Goal: Information Seeking & Learning: Learn about a topic

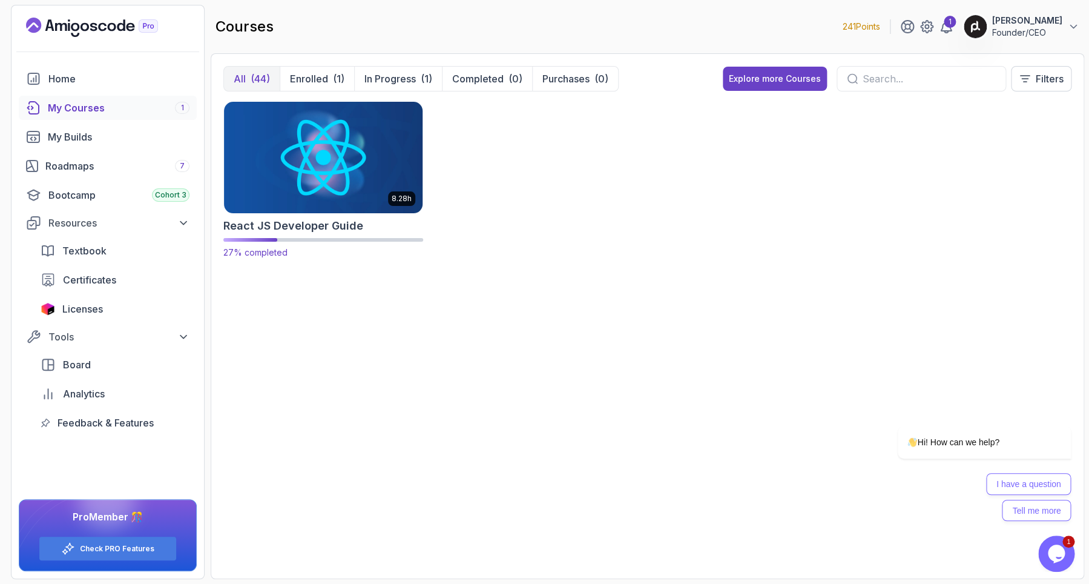
click at [342, 163] on img at bounding box center [323, 157] width 208 height 117
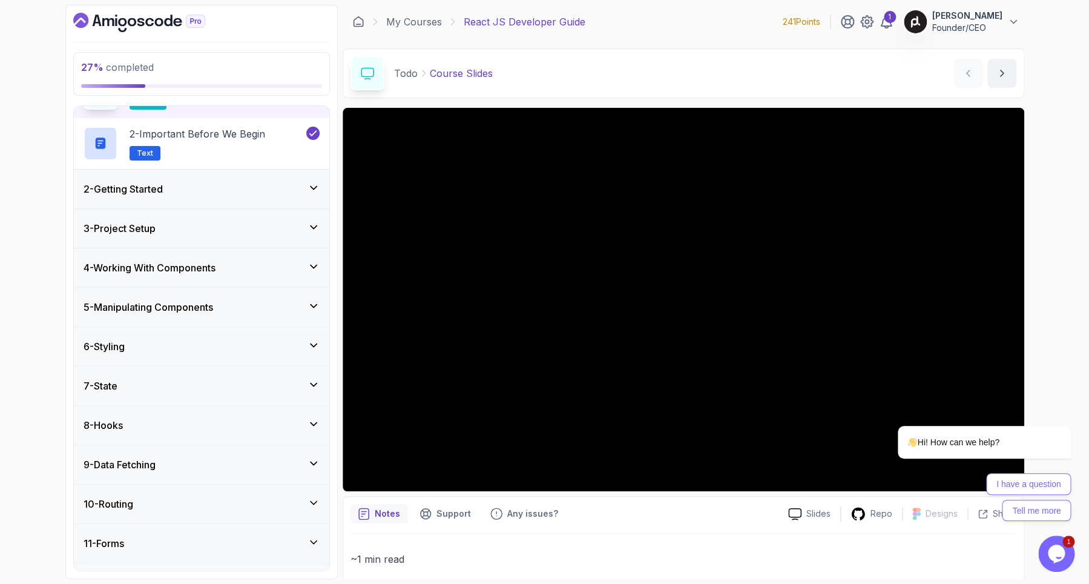
scroll to position [71, 0]
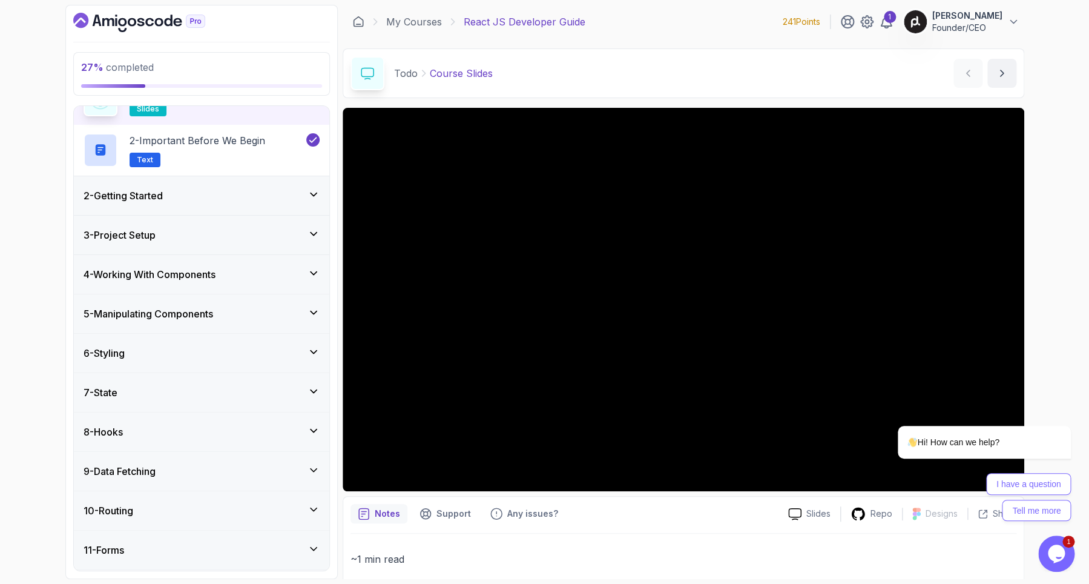
click at [311, 351] on icon at bounding box center [314, 351] width 6 height 3
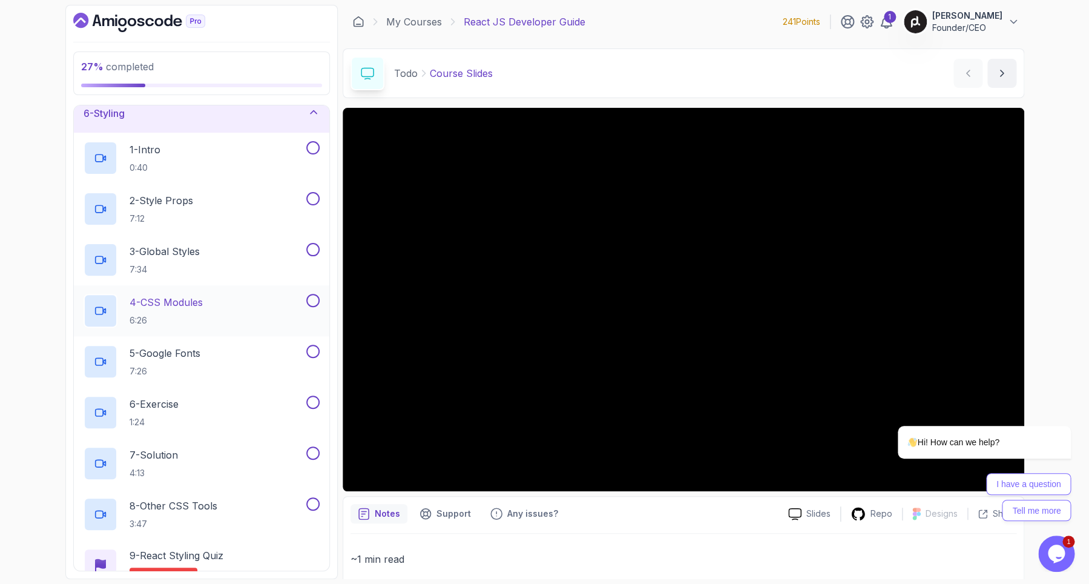
scroll to position [187, 0]
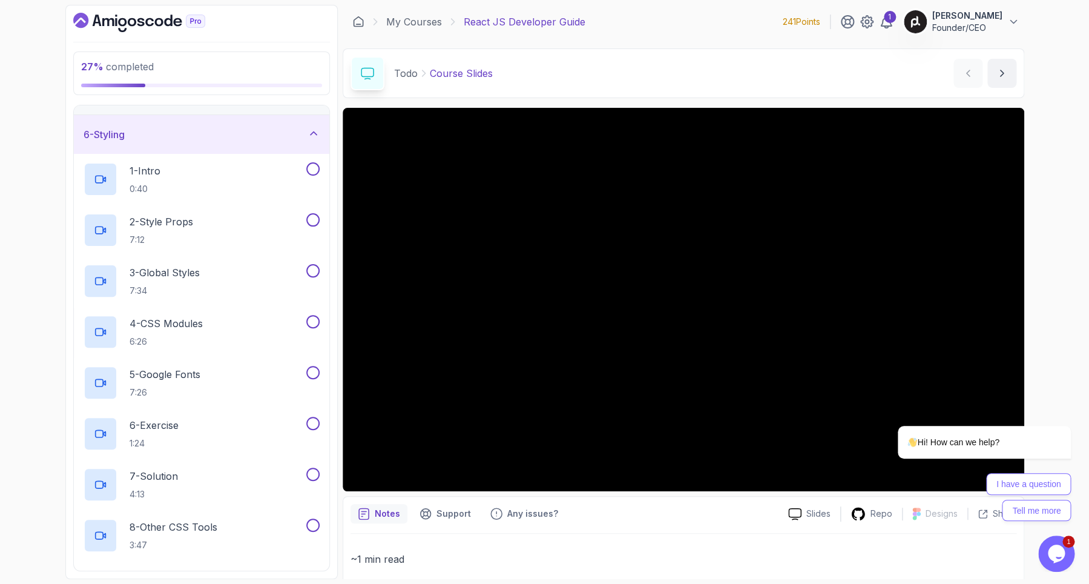
click at [311, 139] on icon at bounding box center [314, 133] width 12 height 12
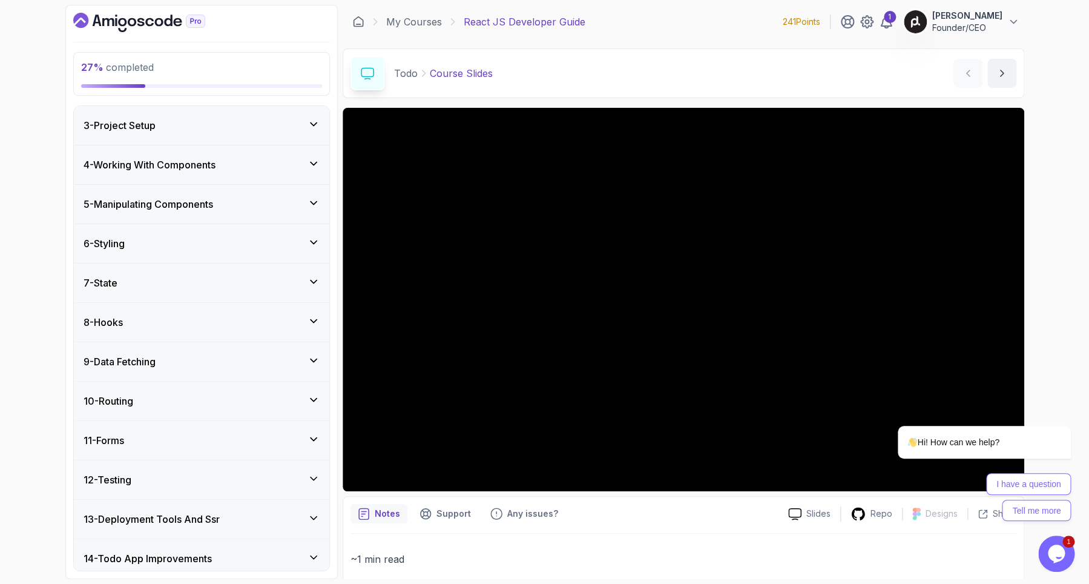
scroll to position [54, 0]
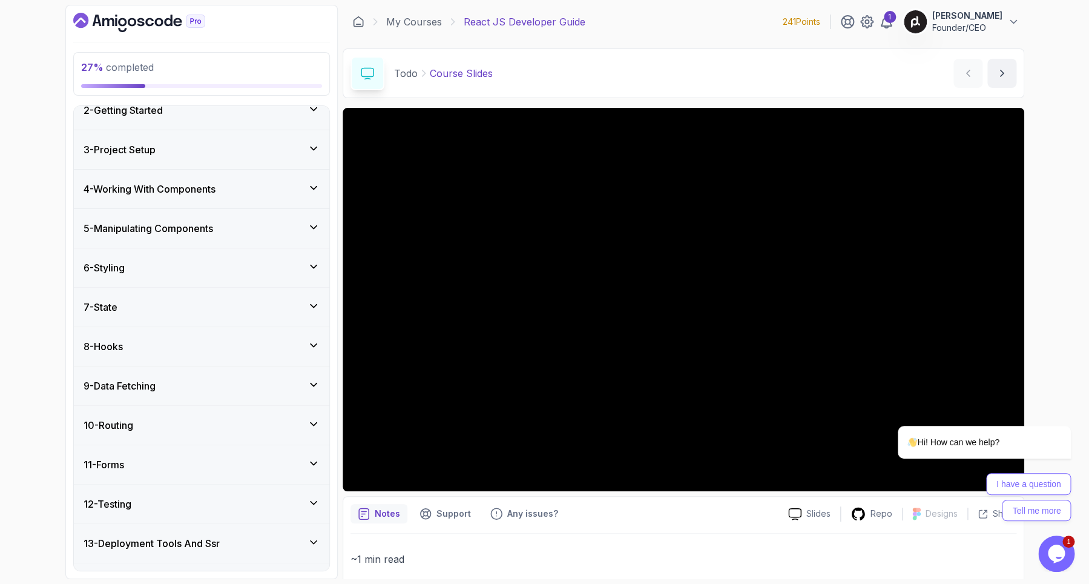
click at [309, 221] on div "5 - Manipulating Components" at bounding box center [202, 228] width 236 height 15
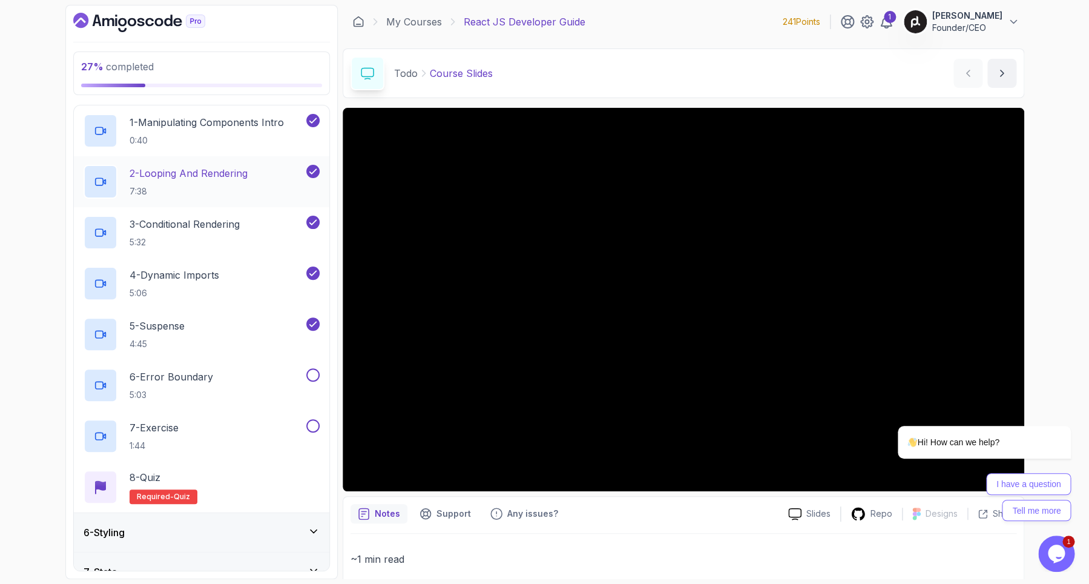
scroll to position [338, 0]
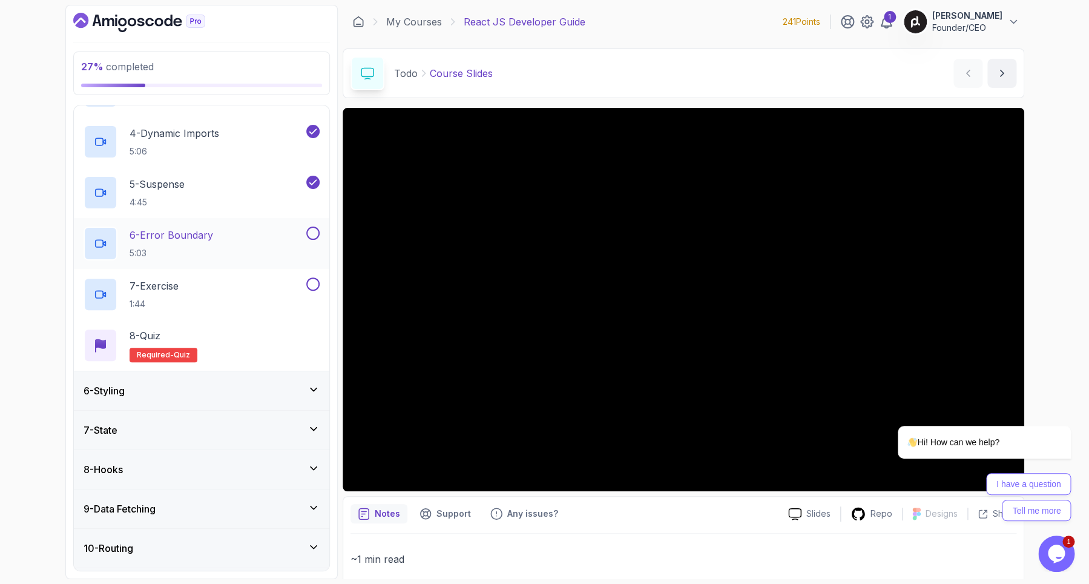
click at [242, 244] on div "6 - Error Boundary 5:03" at bounding box center [194, 243] width 220 height 34
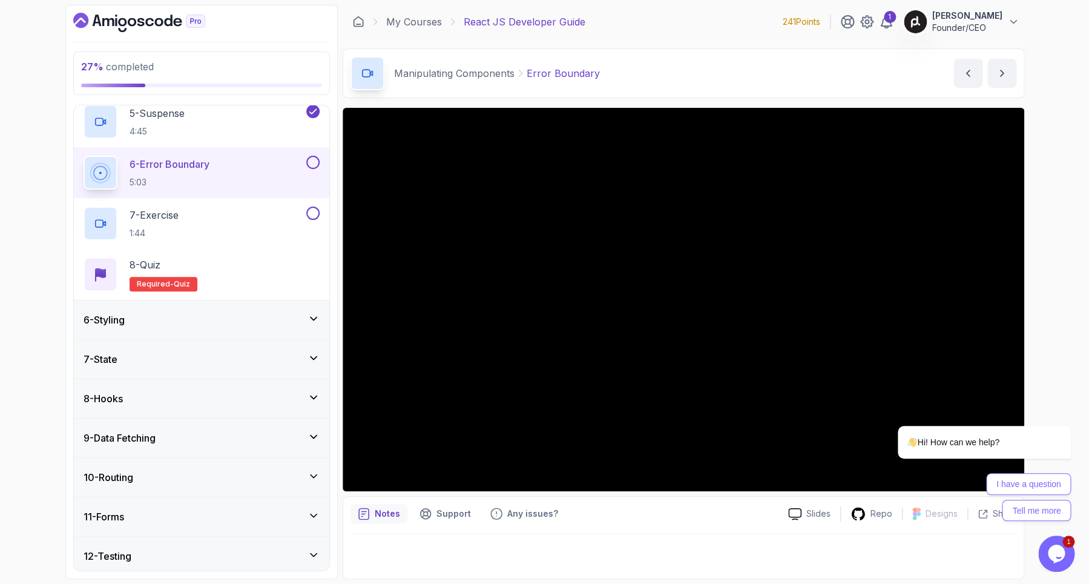
click at [311, 318] on icon at bounding box center [314, 318] width 12 height 12
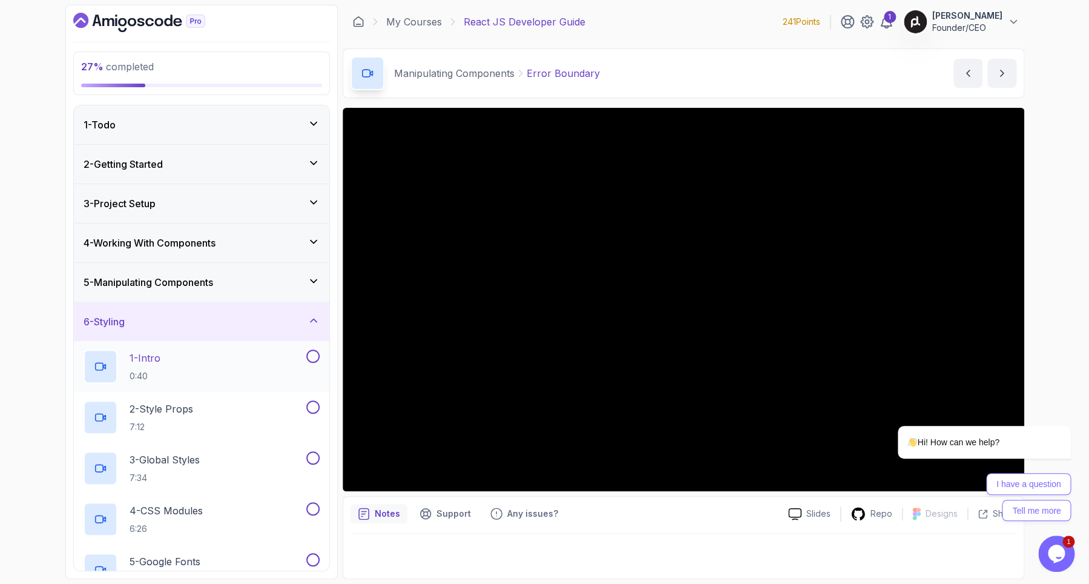
click at [219, 372] on div "1 - Intro 0:40" at bounding box center [194, 366] width 220 height 34
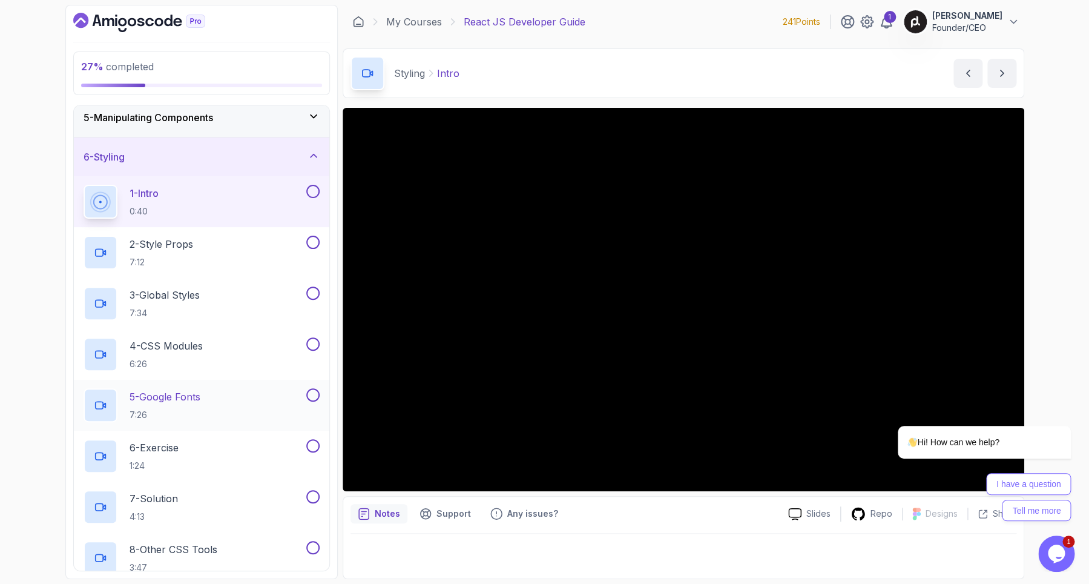
scroll to position [142, 0]
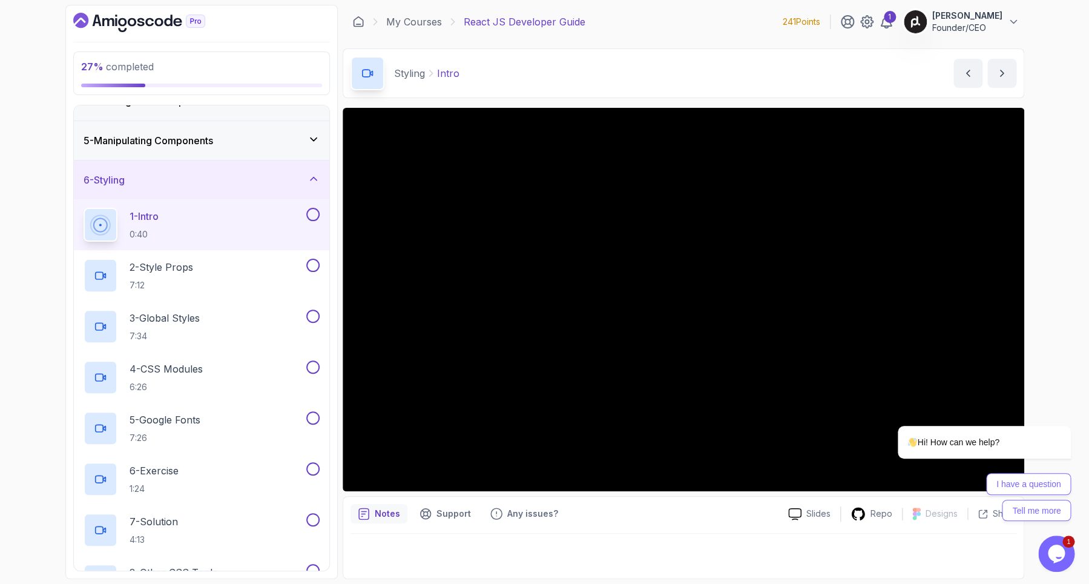
click at [210, 226] on div "1 - Intro 0:40" at bounding box center [194, 225] width 220 height 34
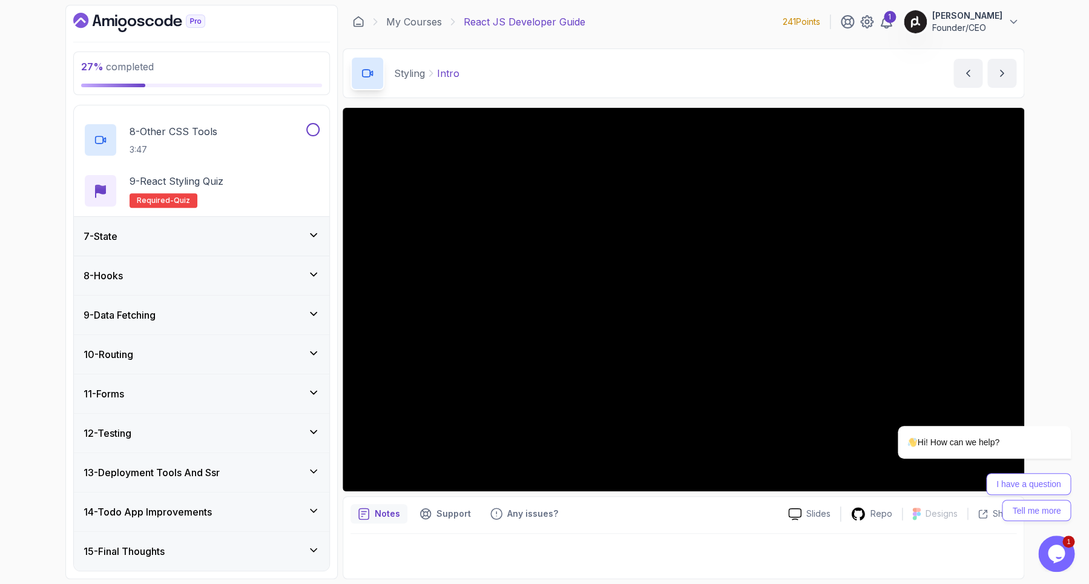
scroll to position [583, 0]
click at [316, 317] on icon at bounding box center [314, 314] width 12 height 12
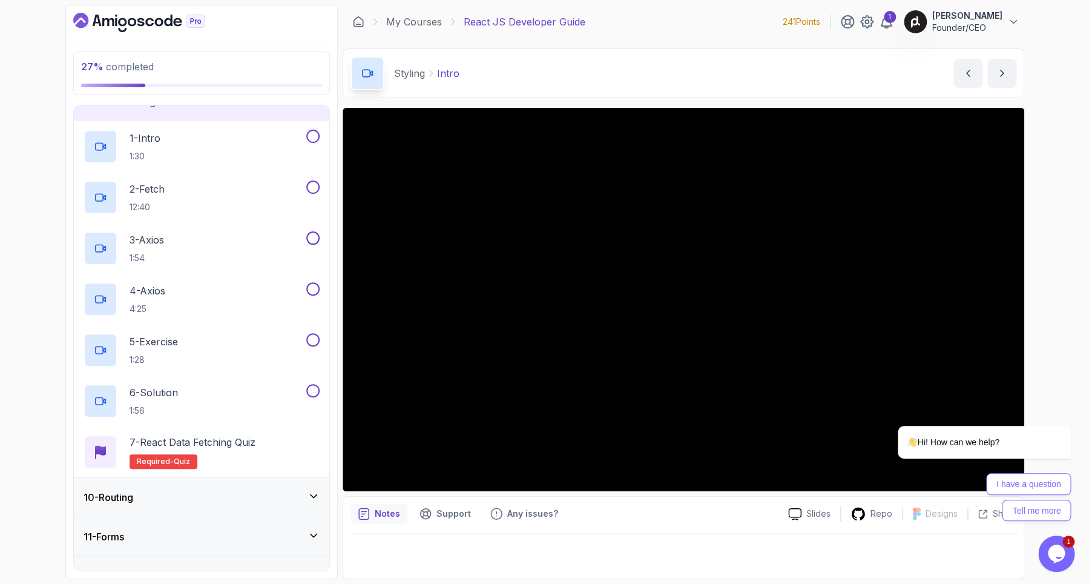
scroll to position [480, 0]
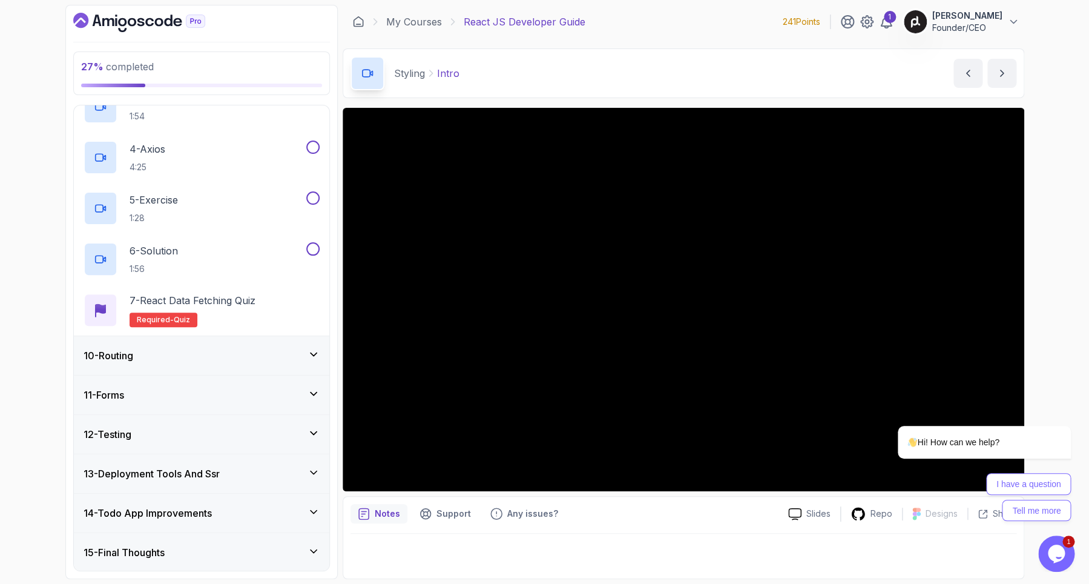
click at [315, 354] on icon at bounding box center [314, 354] width 6 height 3
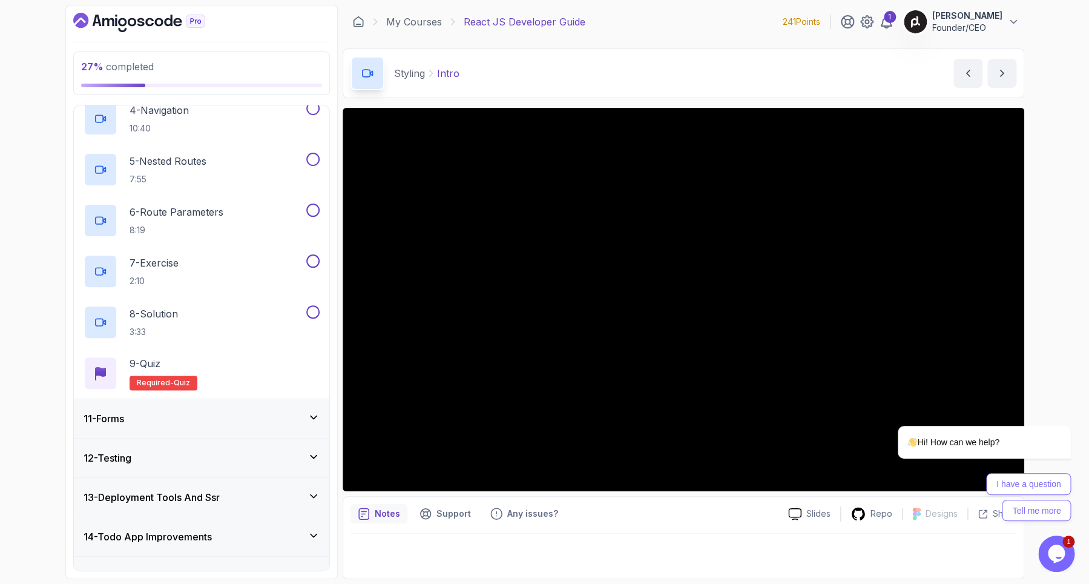
scroll to position [583, 0]
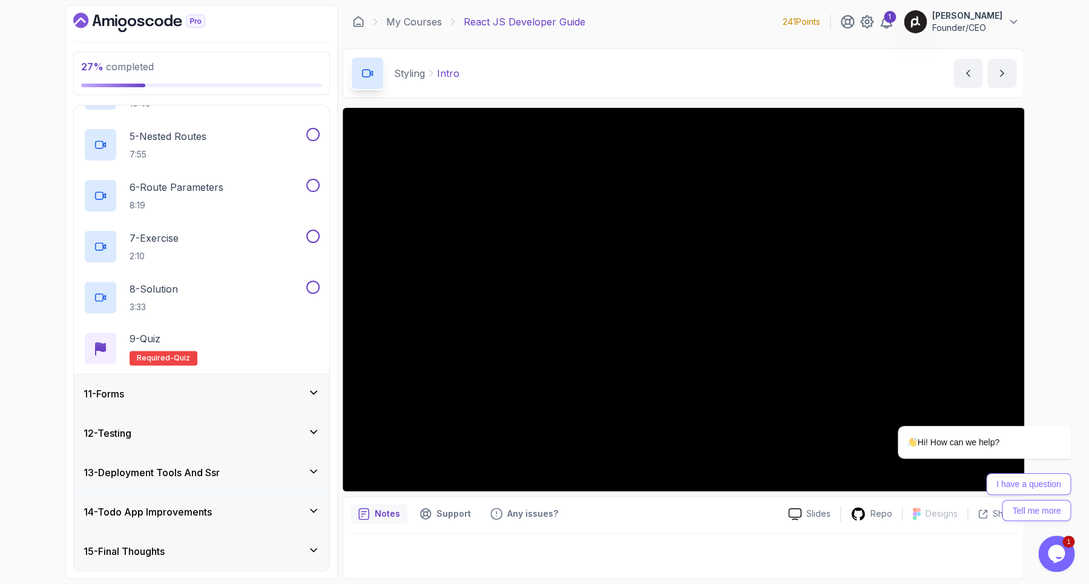
click at [316, 391] on icon at bounding box center [314, 392] width 6 height 3
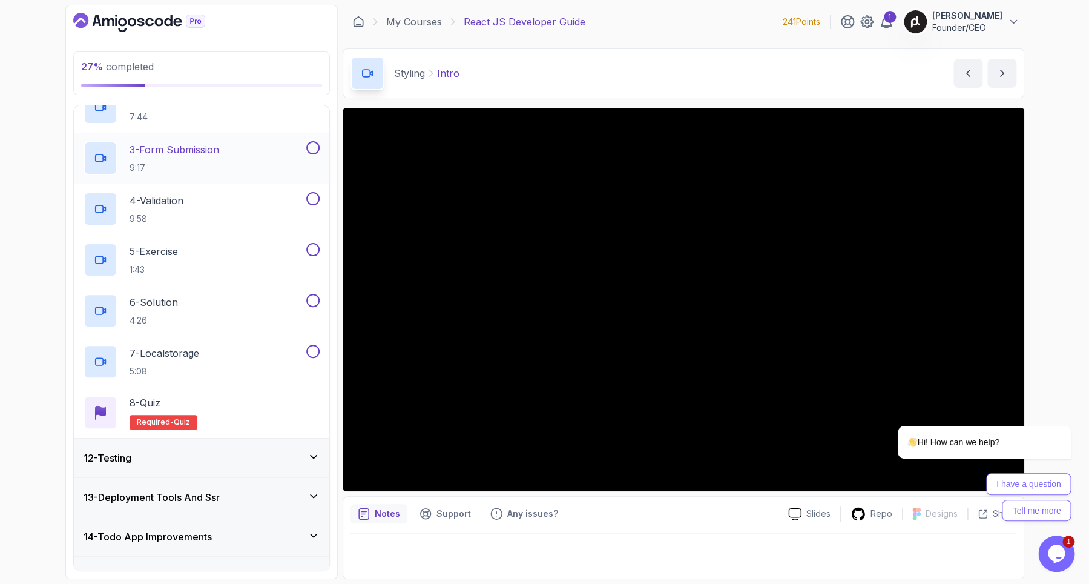
scroll to position [532, 0]
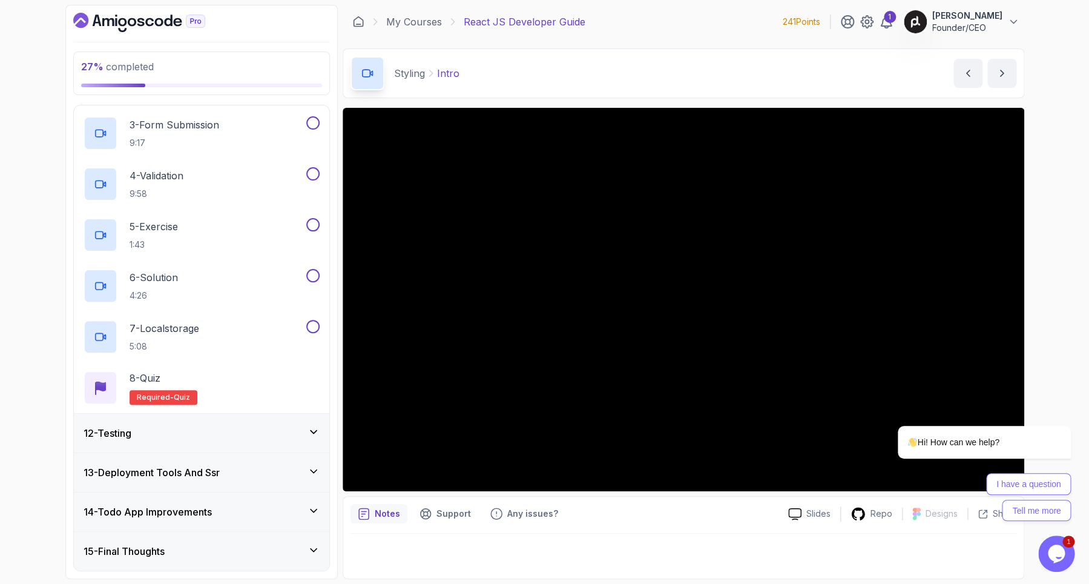
click at [314, 427] on icon at bounding box center [314, 432] width 12 height 12
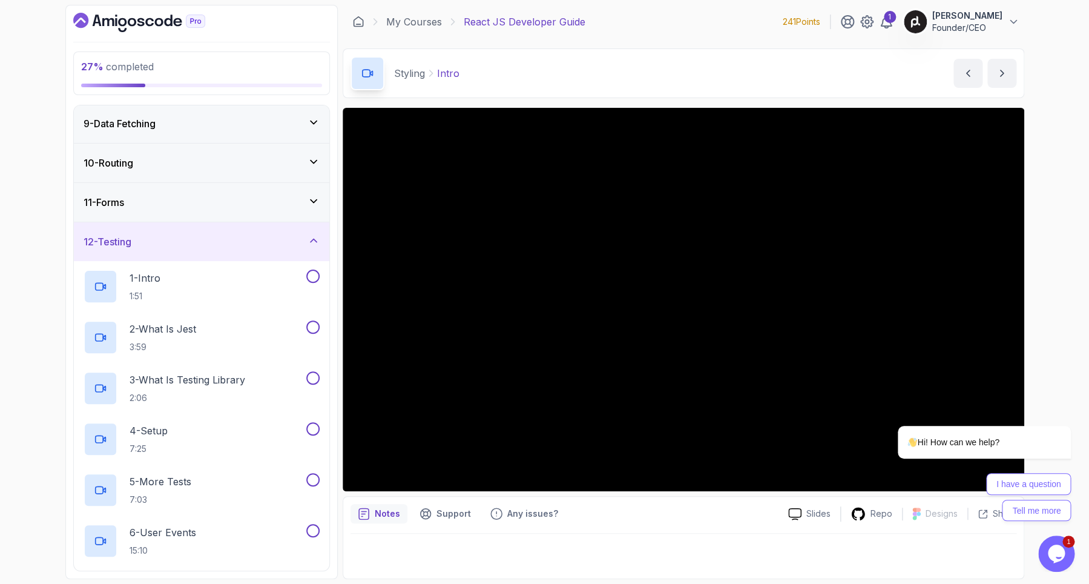
scroll to position [338, 0]
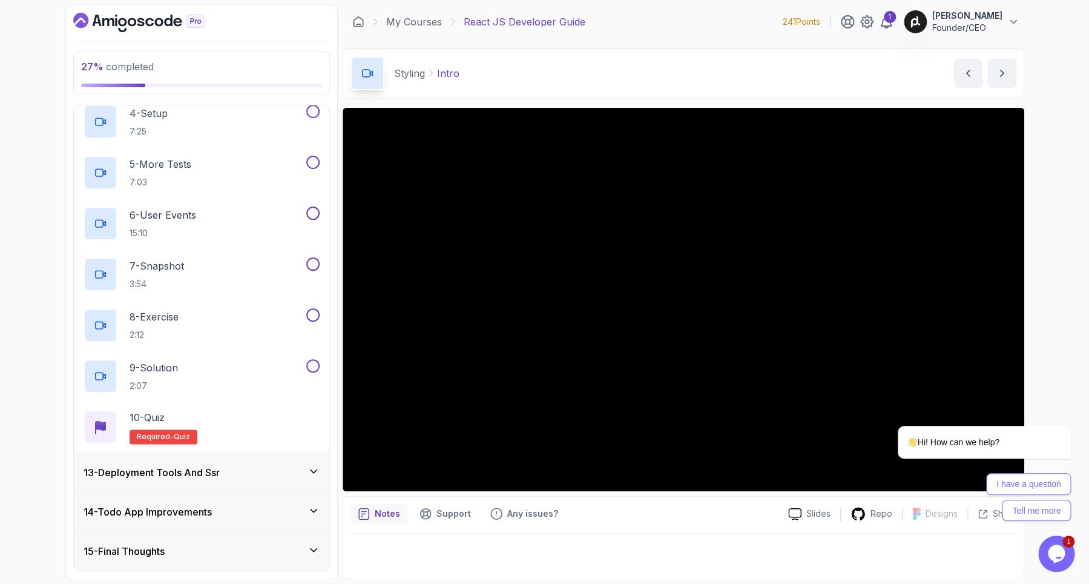
click at [254, 480] on div "13 - Deployment Tools And Ssr" at bounding box center [202, 472] width 256 height 39
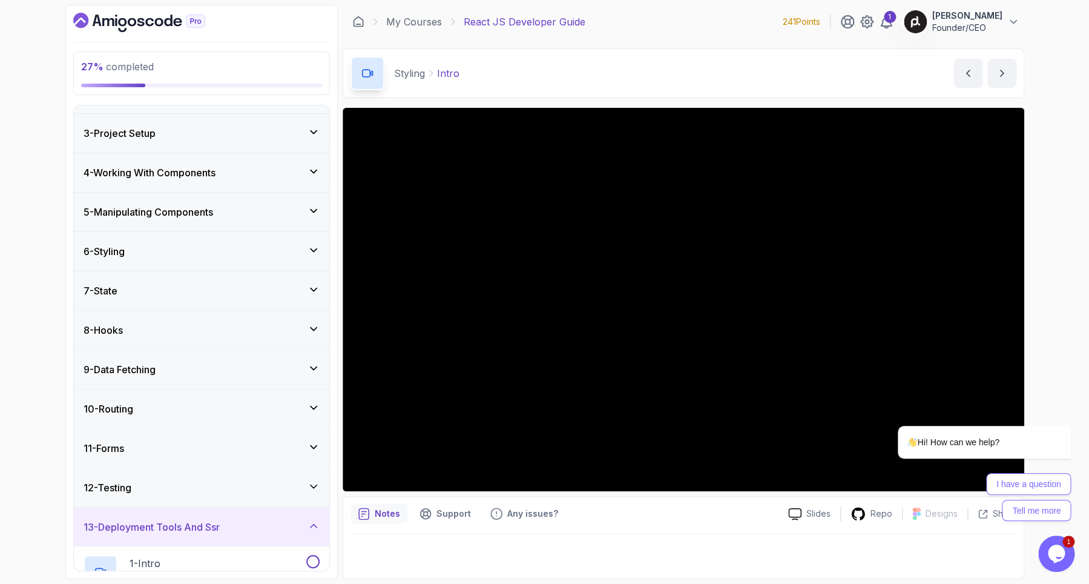
scroll to position [71, 0]
click at [241, 294] on div "7 - State" at bounding box center [202, 290] width 236 height 15
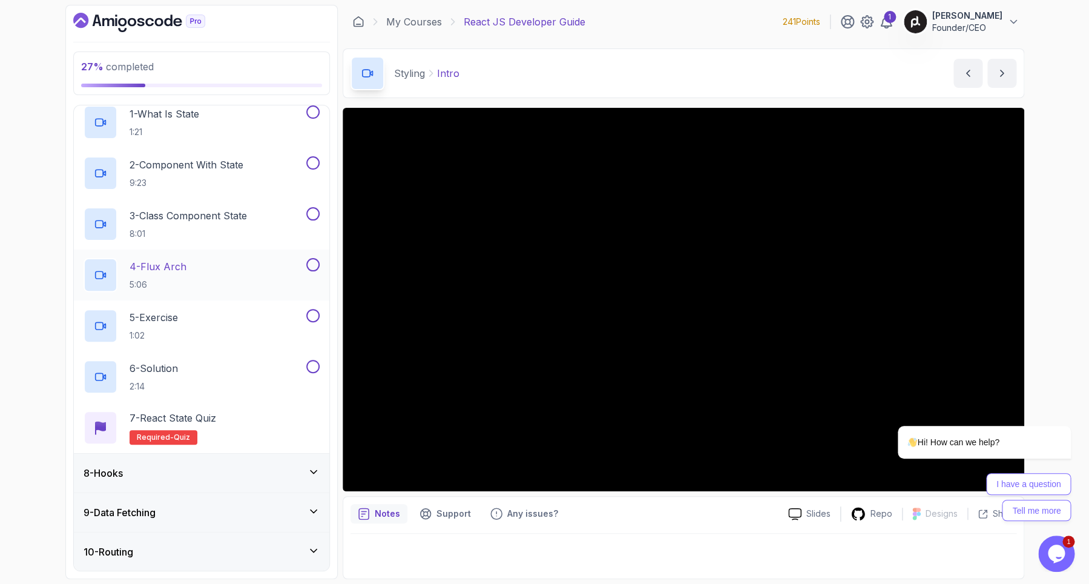
scroll to position [213, 0]
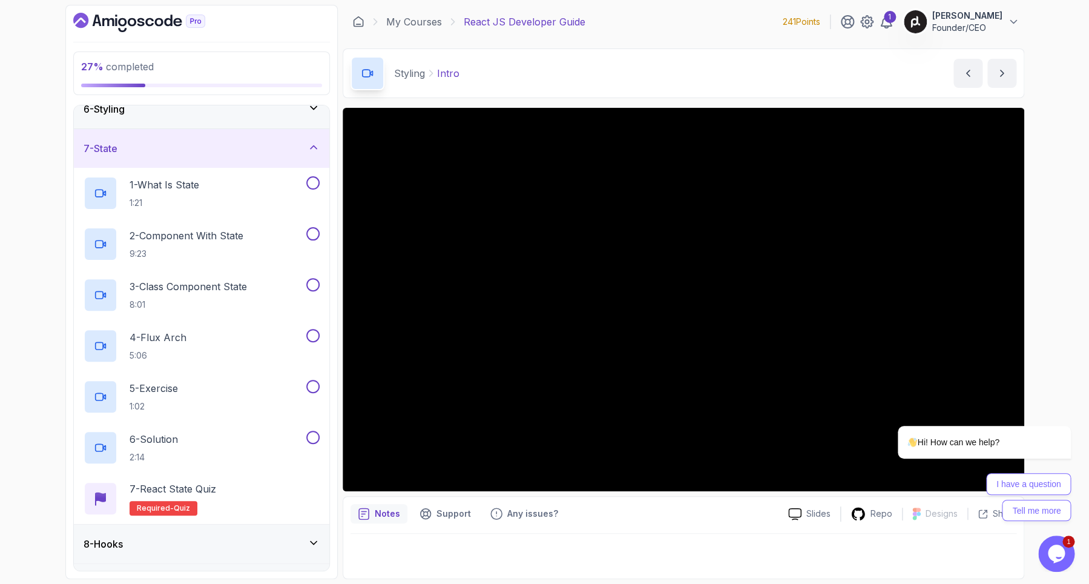
click at [316, 150] on icon at bounding box center [314, 147] width 12 height 12
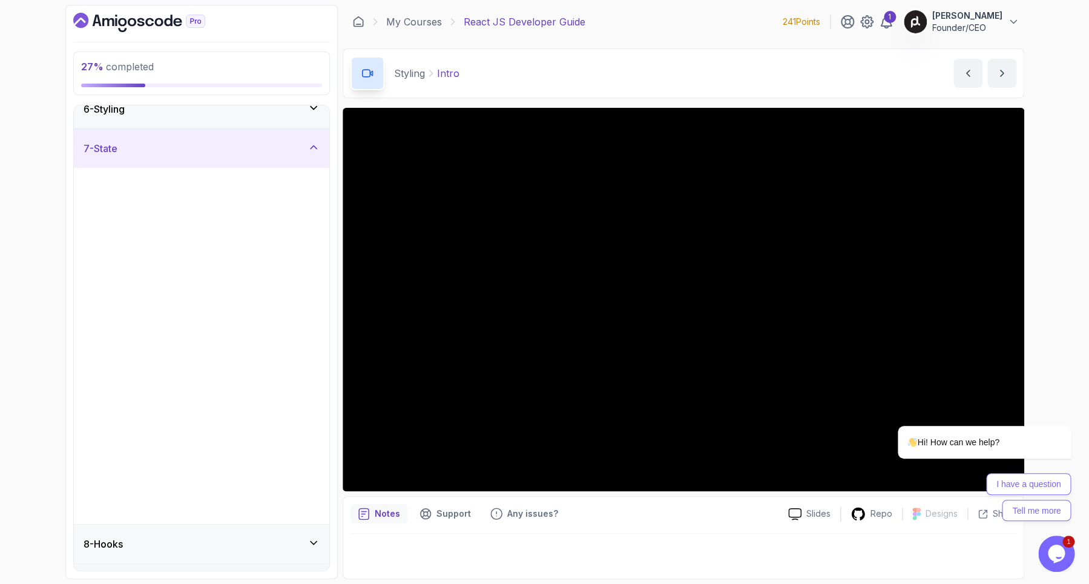
scroll to position [125, 0]
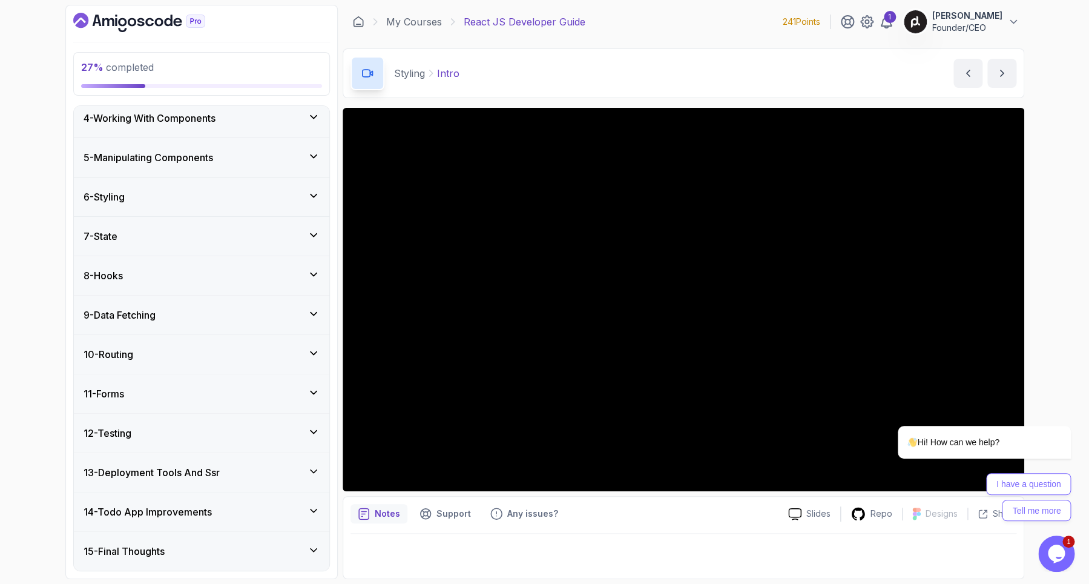
click at [308, 270] on icon at bounding box center [314, 274] width 12 height 12
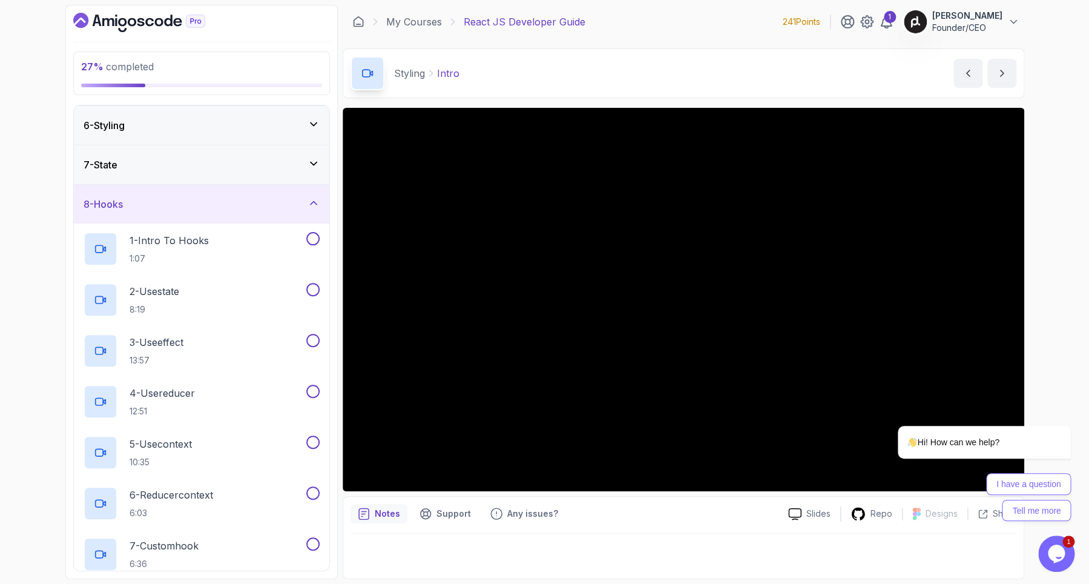
scroll to position [267, 0]
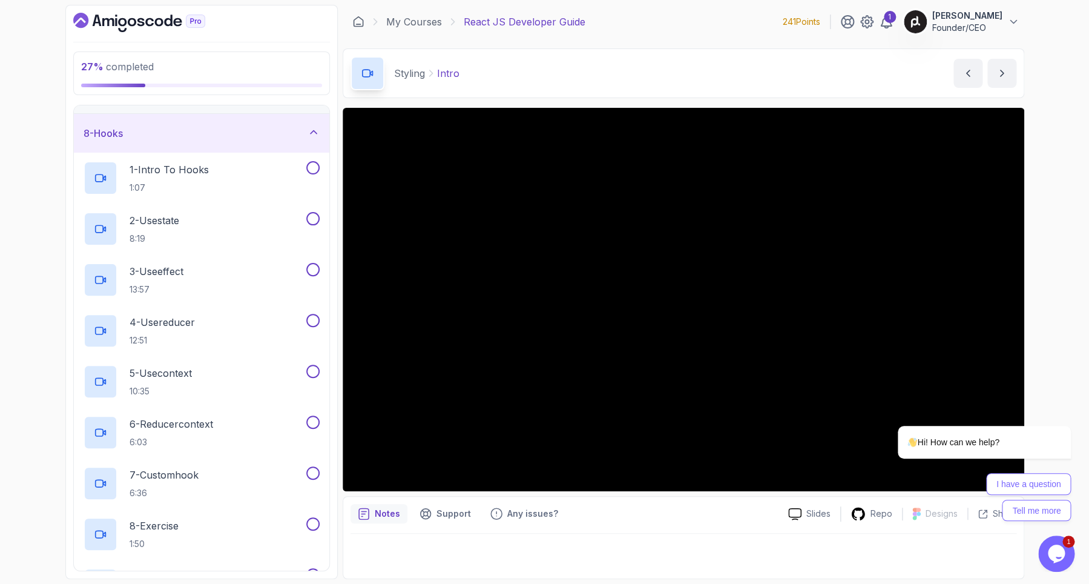
drag, startPoint x: 725, startPoint y: 510, endPoint x: 371, endPoint y: 544, distance: 355.9
click at [371, 544] on div "Notes Support Any issues? Slides Repo Designs Design not available Share" at bounding box center [684, 537] width 682 height 83
drag, startPoint x: 733, startPoint y: 39, endPoint x: 1004, endPoint y: 21, distance: 271.3
click at [1004, 21] on div "My Courses React JS Developer Guide 241 Points 1 [PERSON_NAME] Founder/CEO" at bounding box center [684, 22] width 682 height 34
drag, startPoint x: 607, startPoint y: 27, endPoint x: 352, endPoint y: 18, distance: 254.5
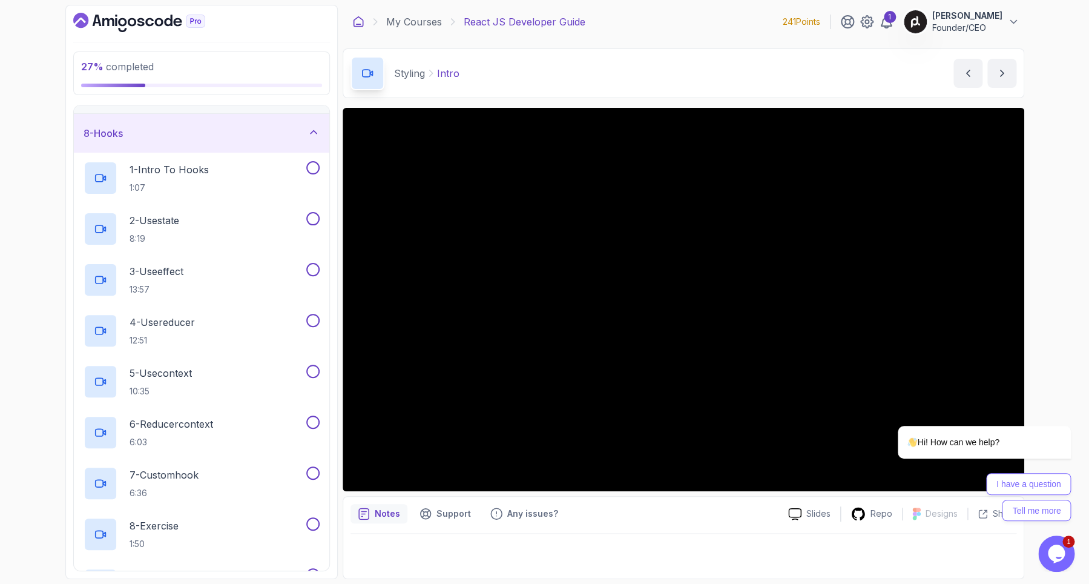
click at [352, 18] on div "My Courses React JS Developer Guide 241 Points 1 [PERSON_NAME] Founder/CEO" at bounding box center [684, 22] width 682 height 34
click at [727, 19] on div "My Courses React JS Developer Guide 241 Points 1 [PERSON_NAME] Founder/CEO" at bounding box center [684, 22] width 682 height 34
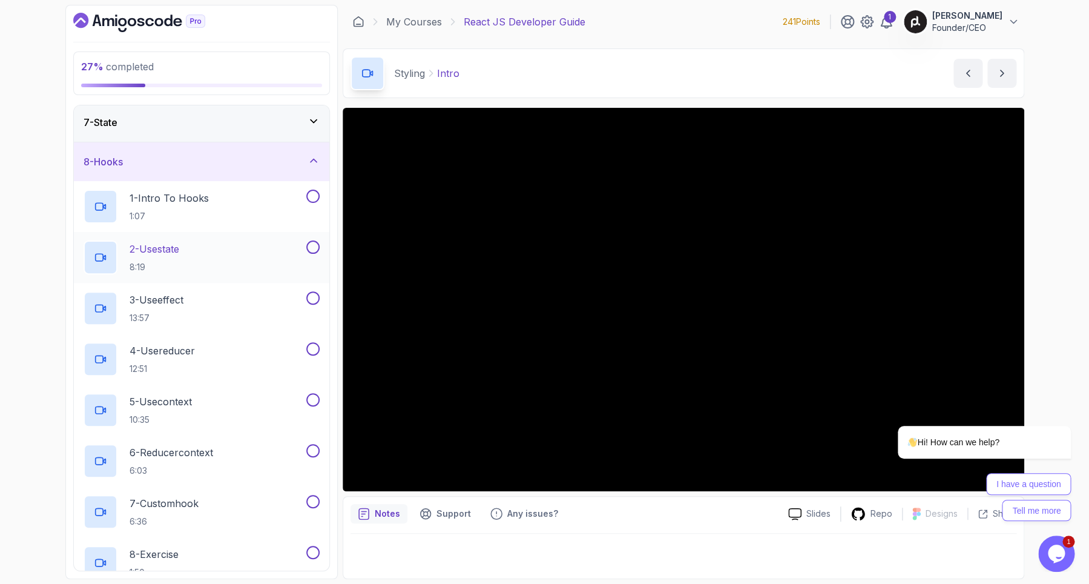
scroll to position [209, 0]
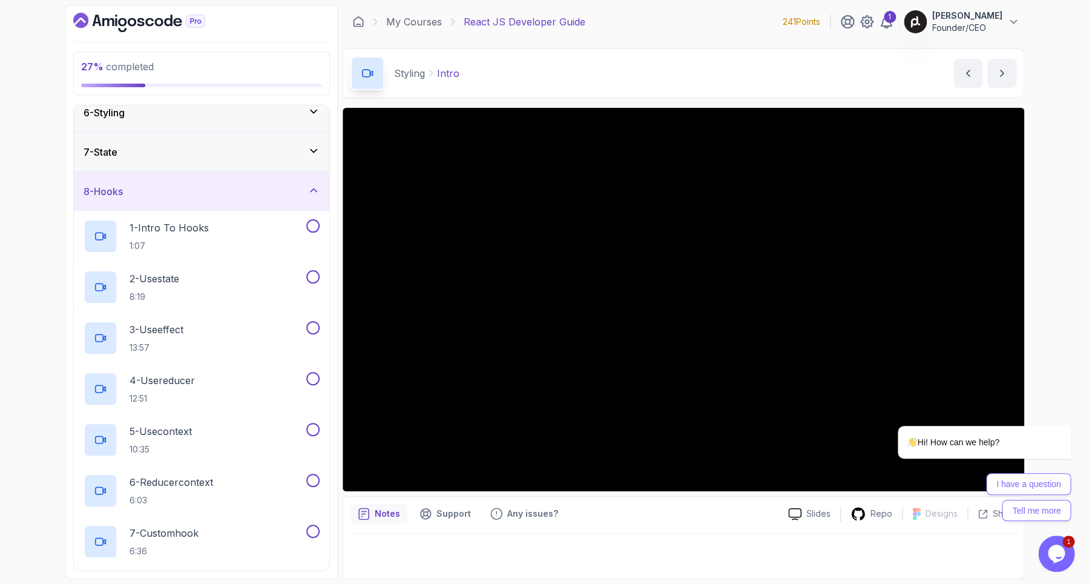
click at [320, 190] on div "8 - Hooks" at bounding box center [202, 191] width 256 height 39
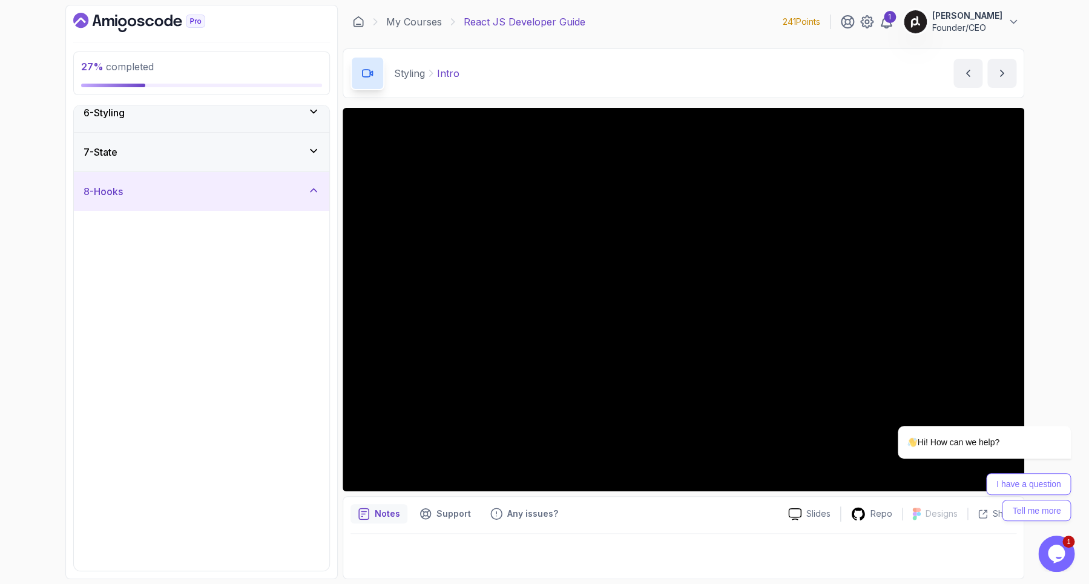
scroll to position [125, 0]
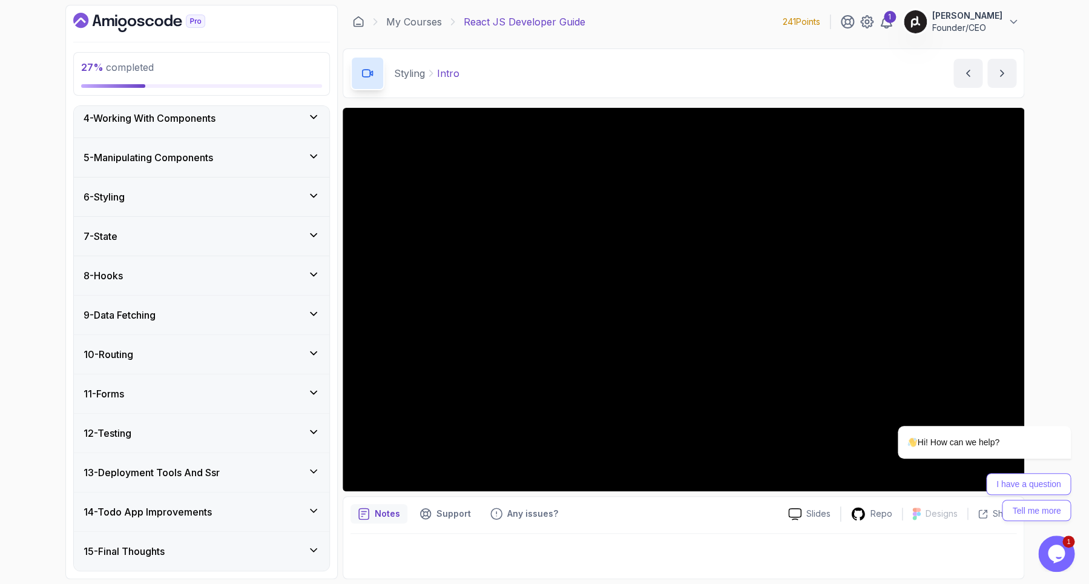
click at [311, 242] on div "7 - State" at bounding box center [202, 236] width 236 height 15
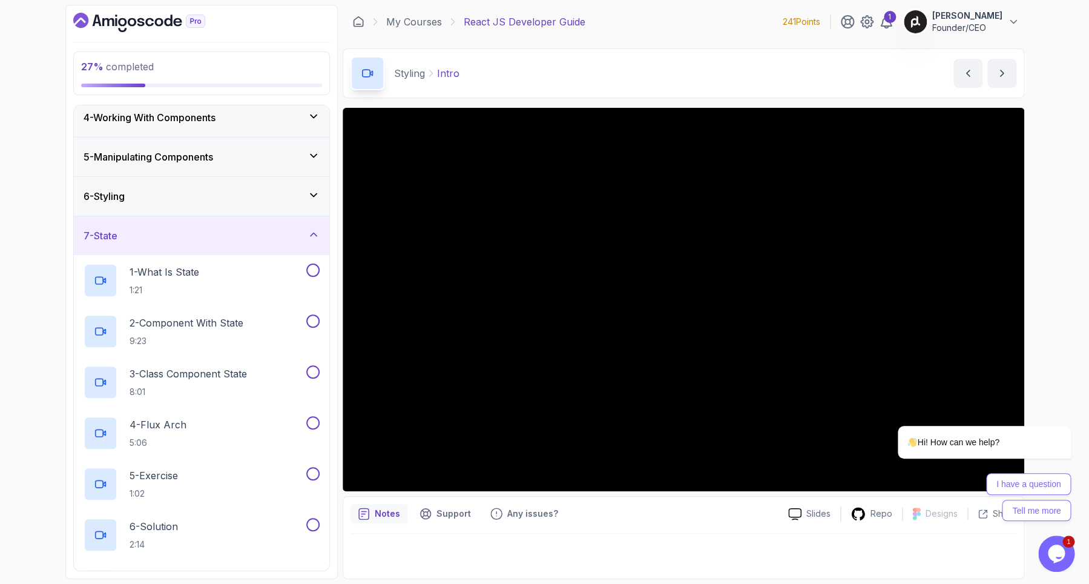
scroll to position [196, 0]
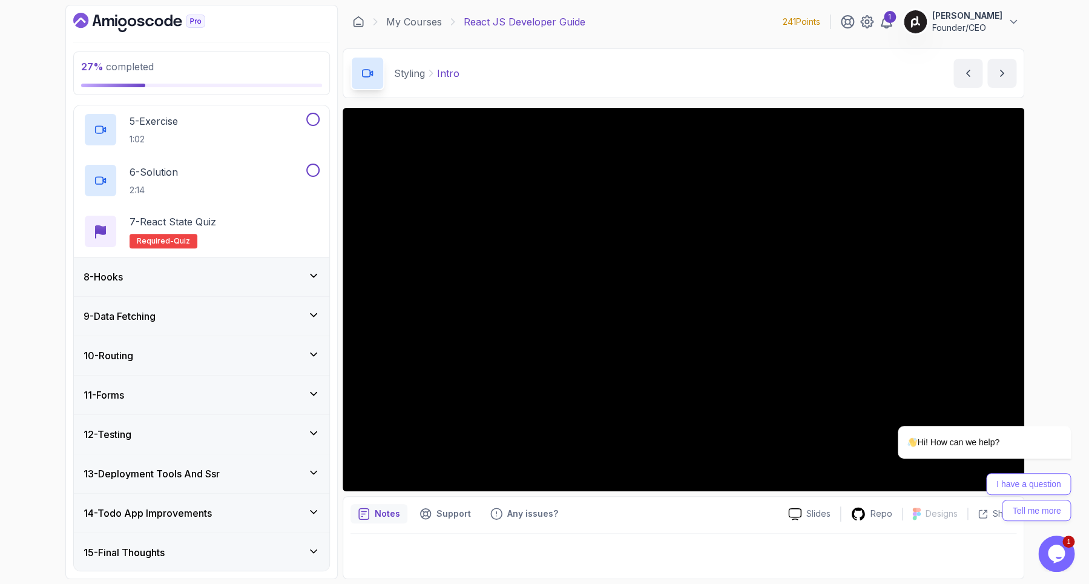
click at [308, 278] on icon at bounding box center [314, 275] width 12 height 12
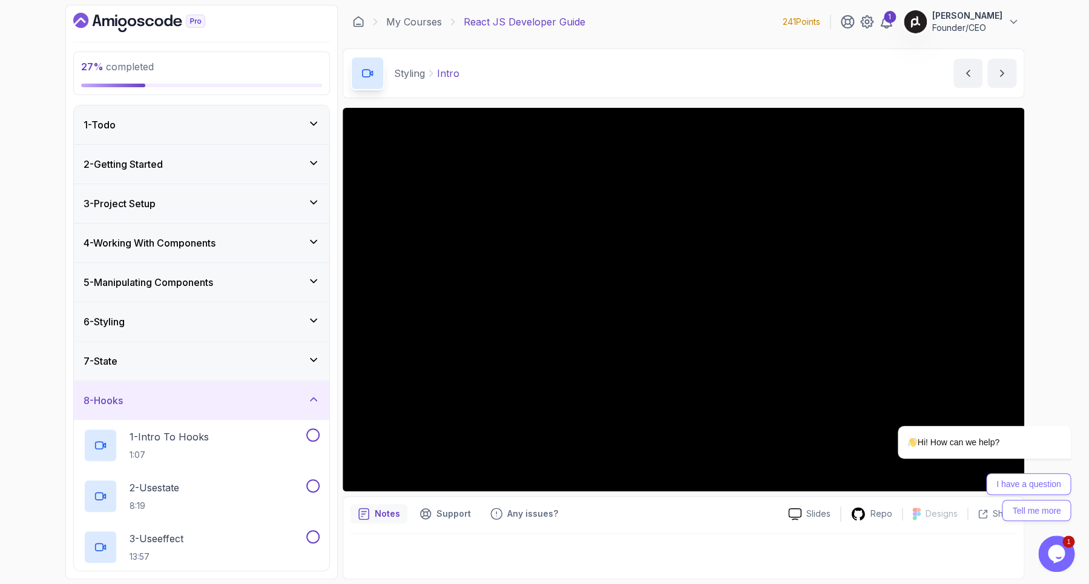
scroll to position [0, 0]
click at [308, 357] on icon at bounding box center [314, 360] width 12 height 12
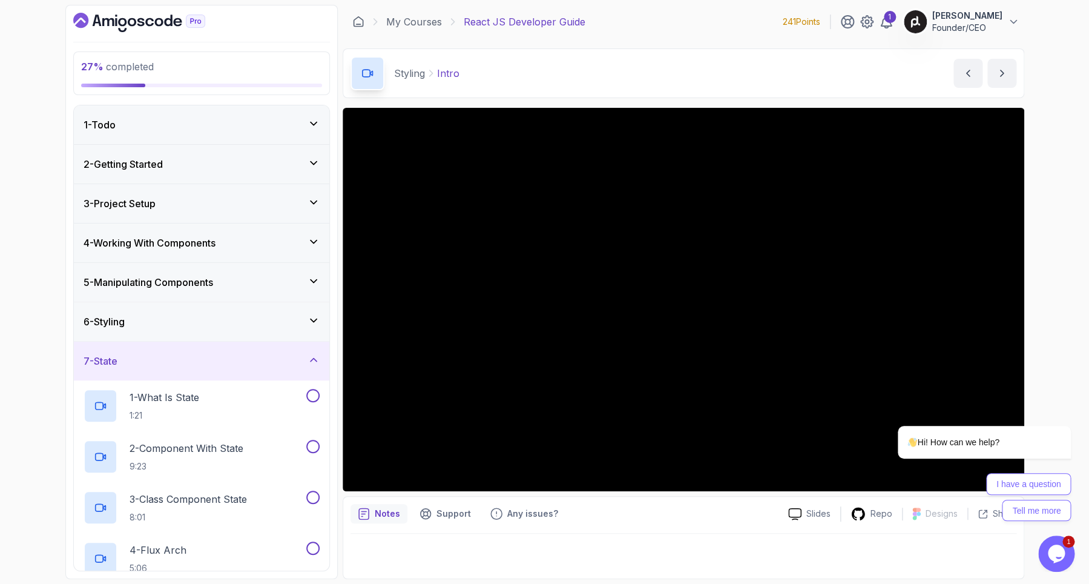
click at [321, 319] on div "6 - Styling" at bounding box center [202, 321] width 256 height 39
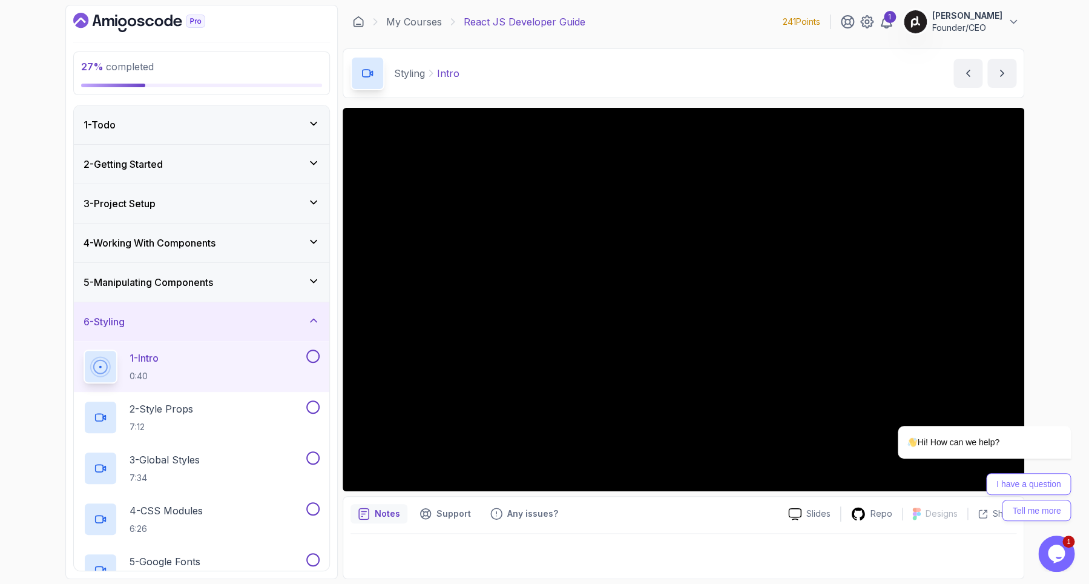
click at [321, 319] on div "6 - Styling" at bounding box center [202, 321] width 256 height 39
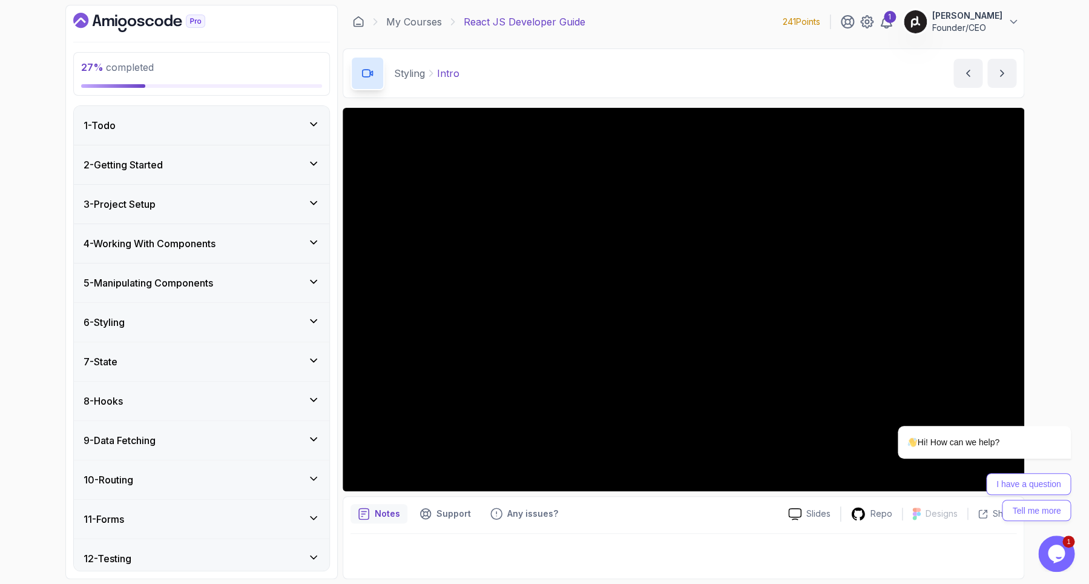
click at [314, 319] on icon at bounding box center [314, 321] width 12 height 12
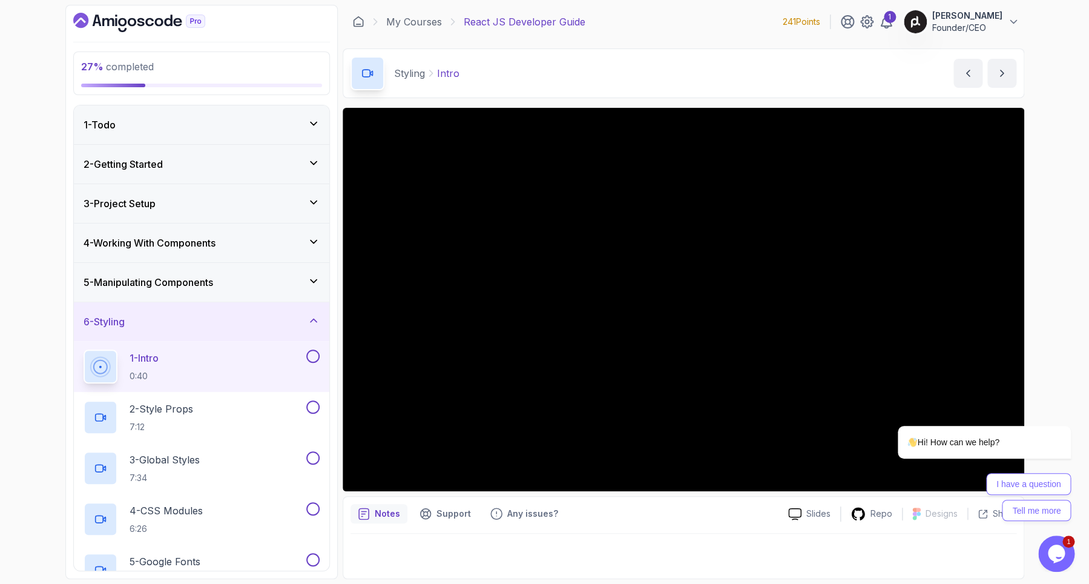
click at [183, 314] on div "6 - Styling" at bounding box center [202, 321] width 256 height 39
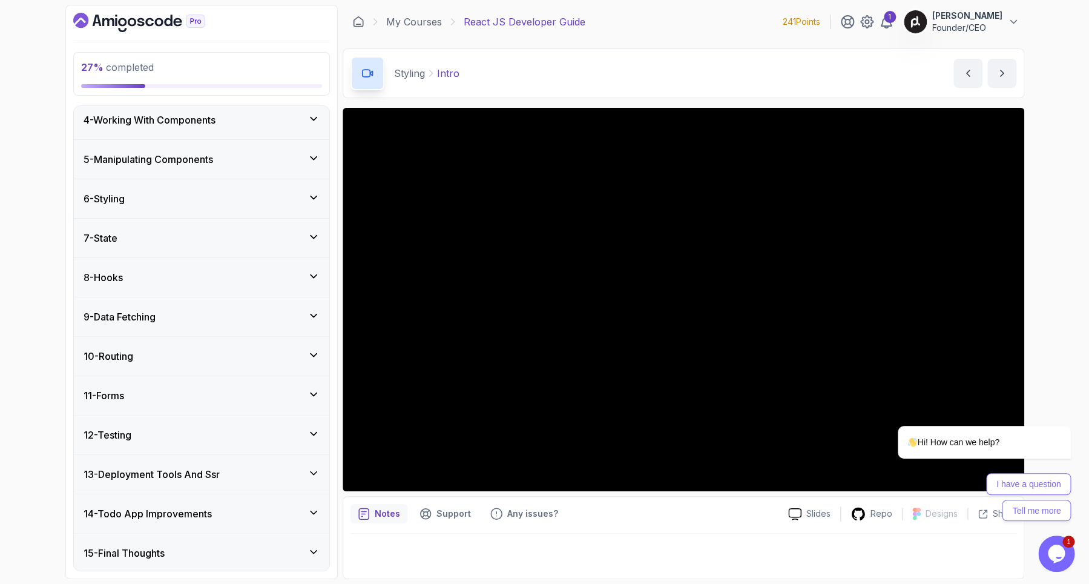
scroll to position [125, 0]
click at [134, 230] on div "7 - State" at bounding box center [202, 236] width 236 height 15
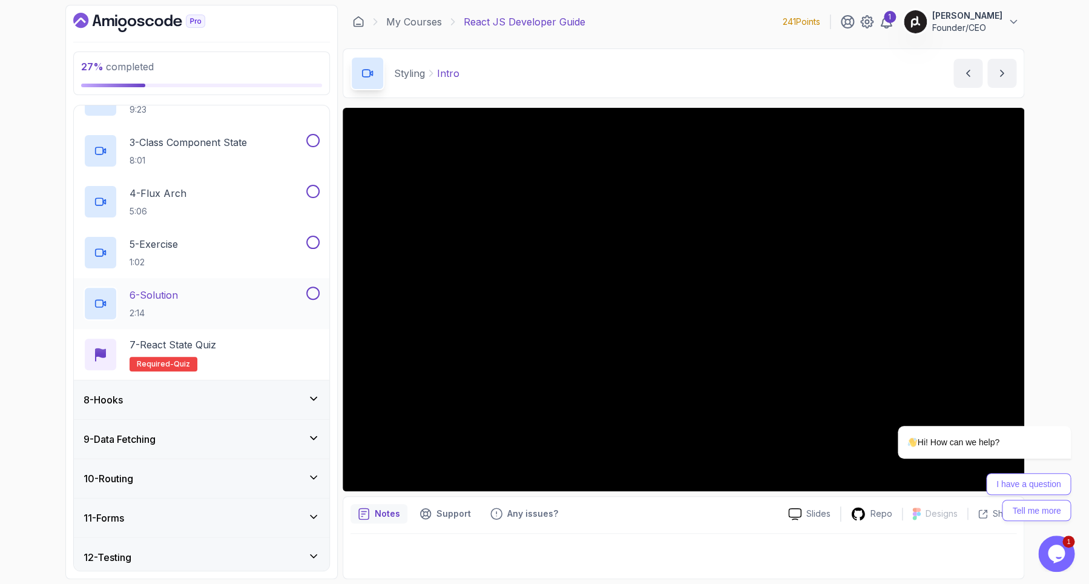
scroll to position [409, 0]
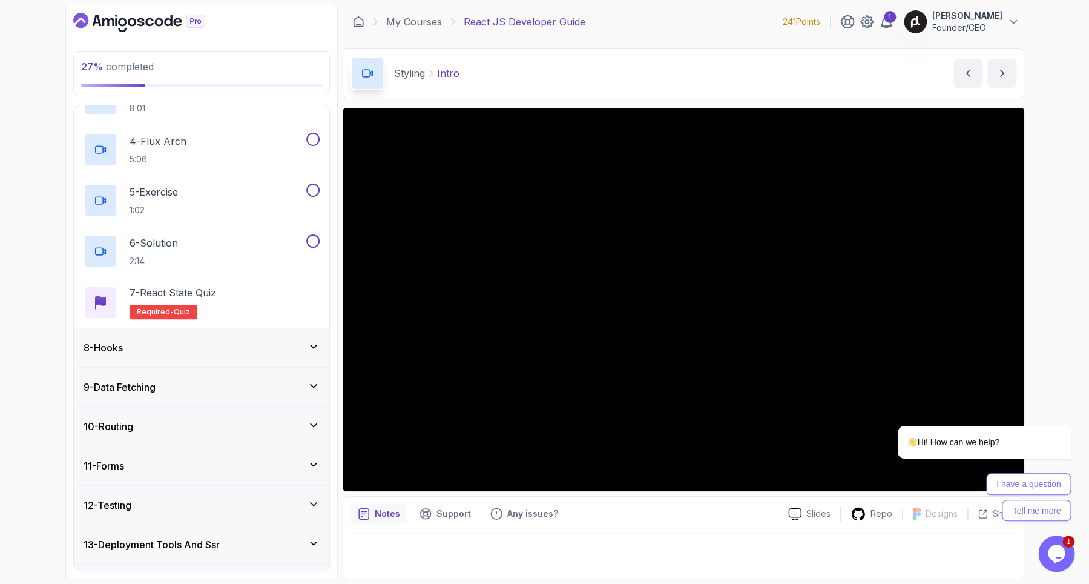
click at [153, 344] on div "8 - Hooks" at bounding box center [202, 347] width 236 height 15
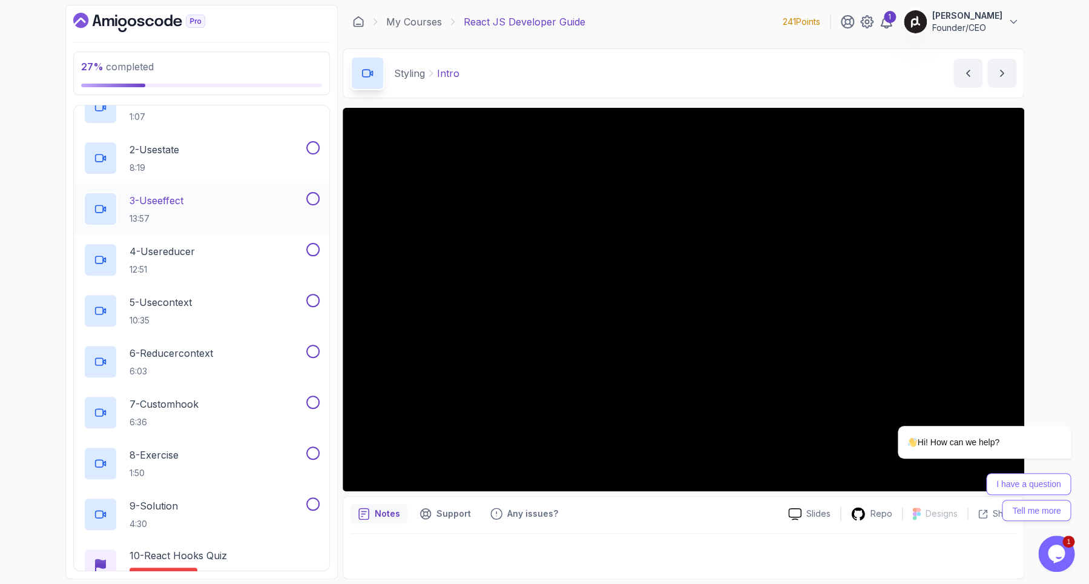
scroll to position [54, 0]
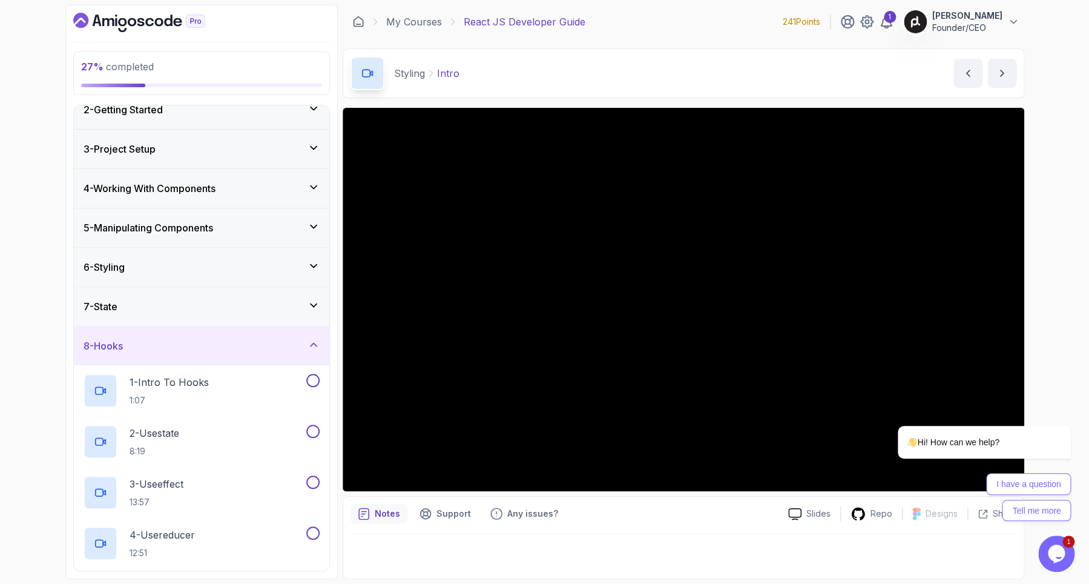
click at [315, 345] on icon at bounding box center [314, 344] width 6 height 3
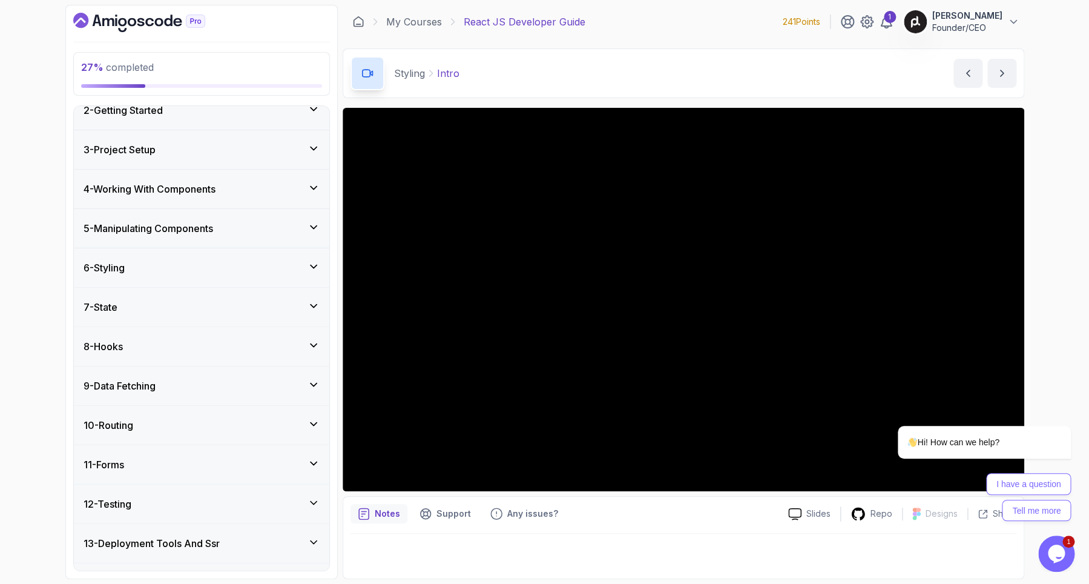
click at [315, 345] on icon at bounding box center [314, 344] width 6 height 3
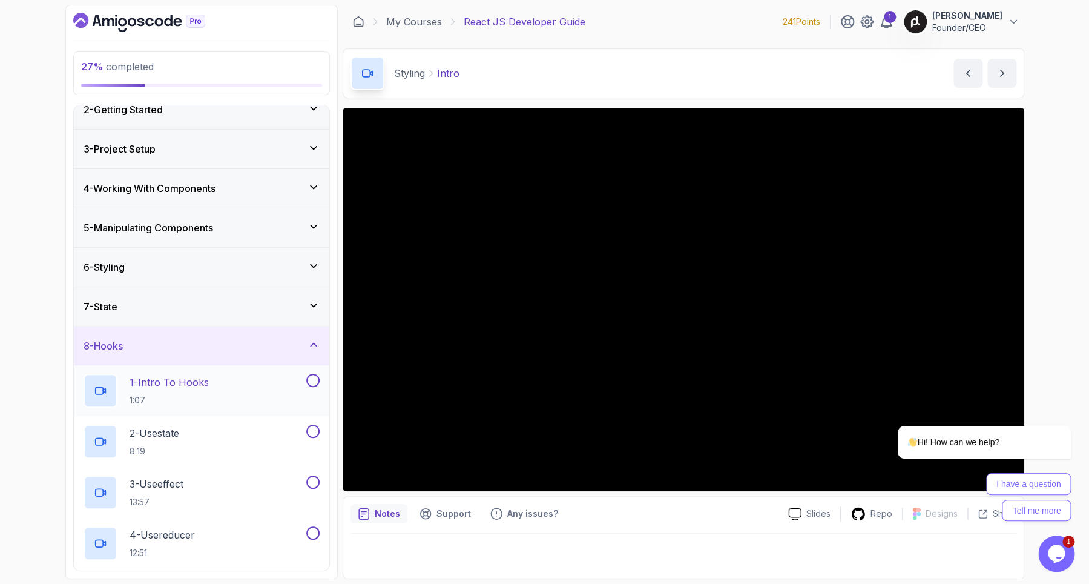
click at [211, 394] on div "1 - Intro To Hooks 1:07" at bounding box center [194, 391] width 220 height 34
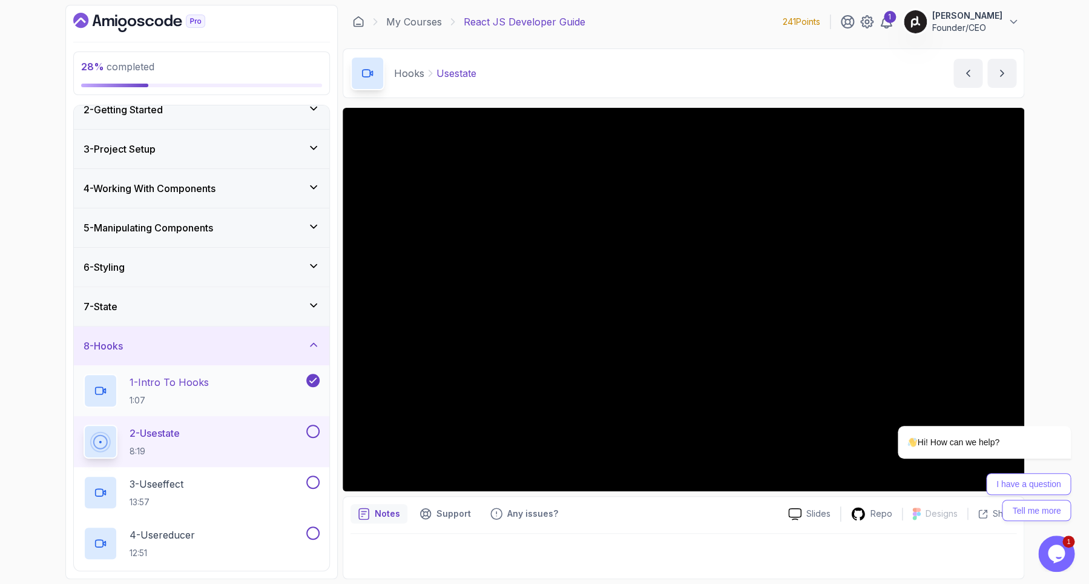
click at [196, 385] on p "1 - Intro To Hooks" at bounding box center [169, 382] width 79 height 15
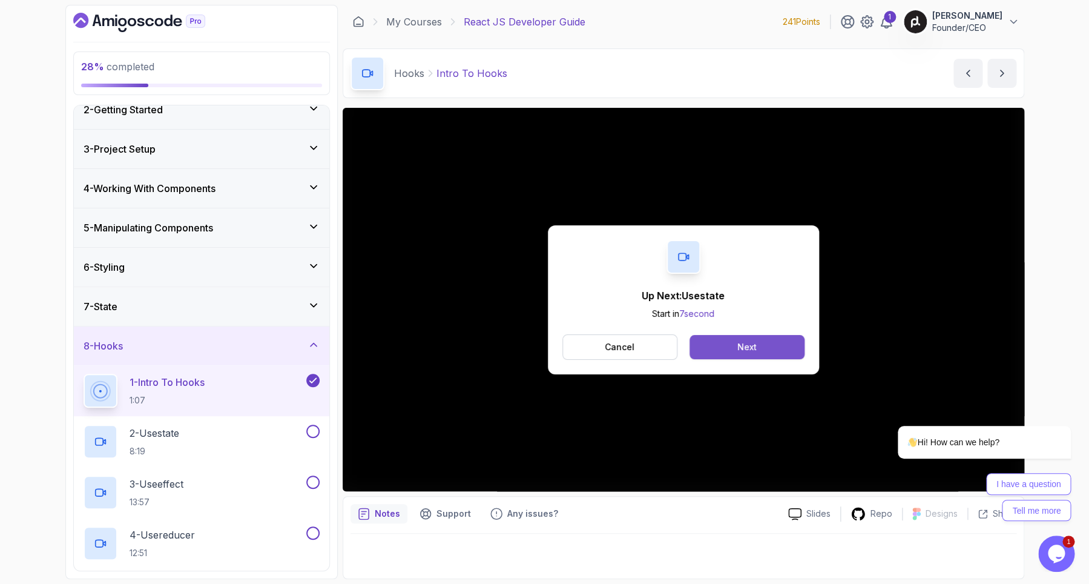
click at [738, 352] on div "Next" at bounding box center [747, 347] width 19 height 12
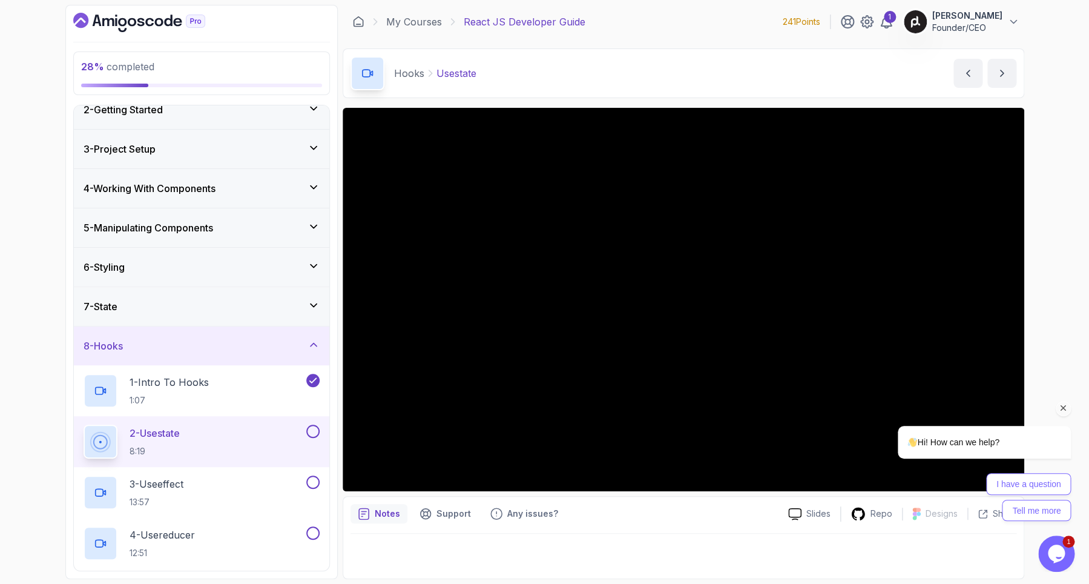
click at [1066, 410] on icon "Chat attention grabber" at bounding box center [1064, 408] width 11 height 11
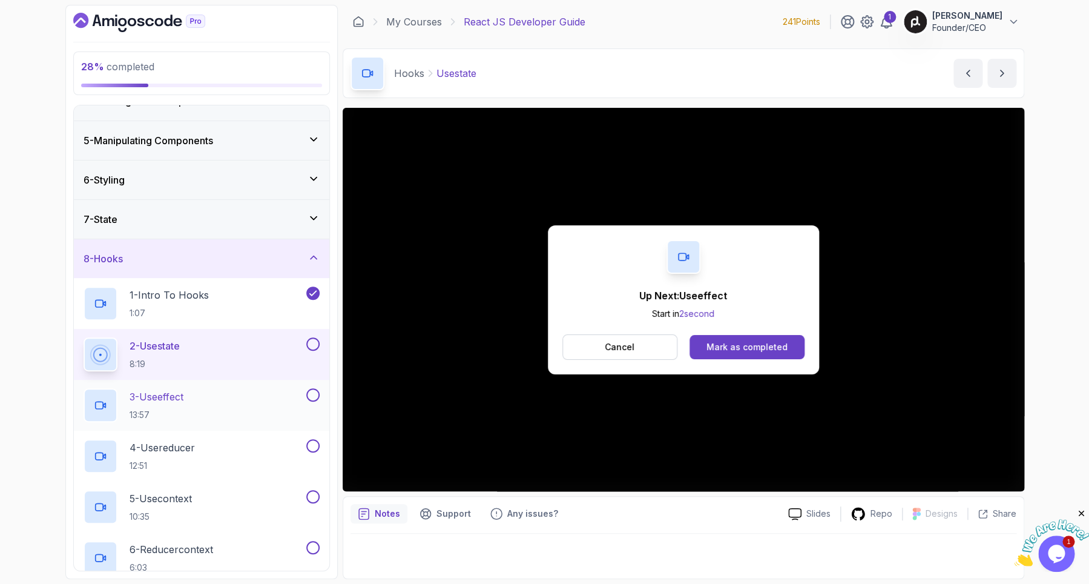
scroll to position [196, 0]
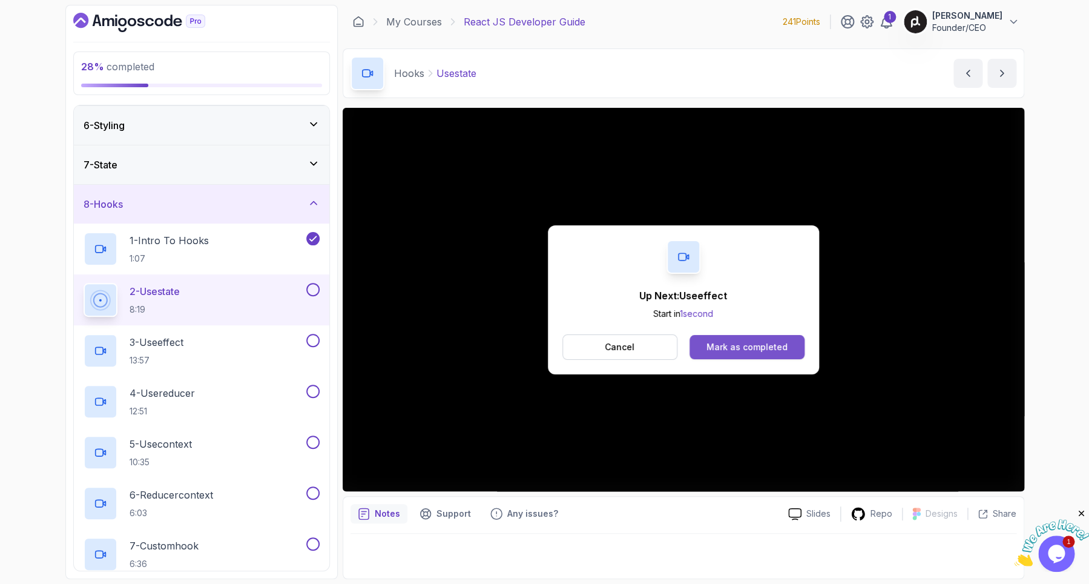
click at [730, 351] on div "Mark as completed" at bounding box center [747, 347] width 81 height 12
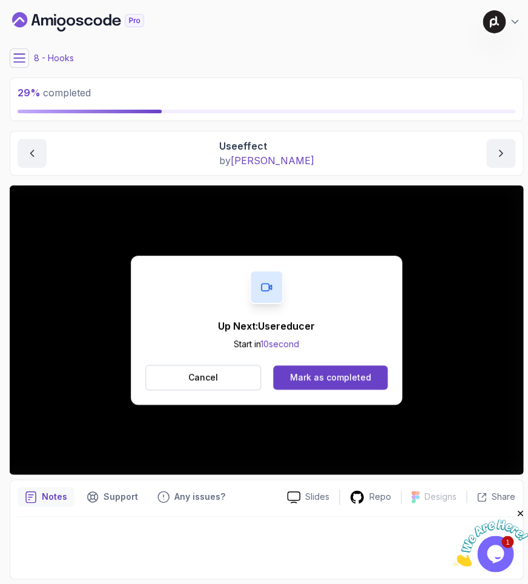
click at [256, 350] on div "Up Next: Usereducer Start in 10 second Cancel Mark as completed" at bounding box center [266, 330] width 271 height 149
click at [299, 383] on button "Mark as completed" at bounding box center [330, 377] width 114 height 24
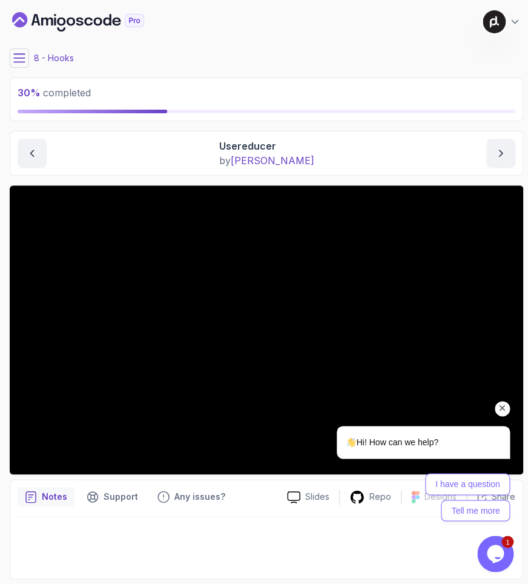
click at [503, 411] on icon "Chat attention grabber" at bounding box center [502, 408] width 11 height 11
click at [506, 408] on icon "Chat attention grabber" at bounding box center [502, 408] width 11 height 11
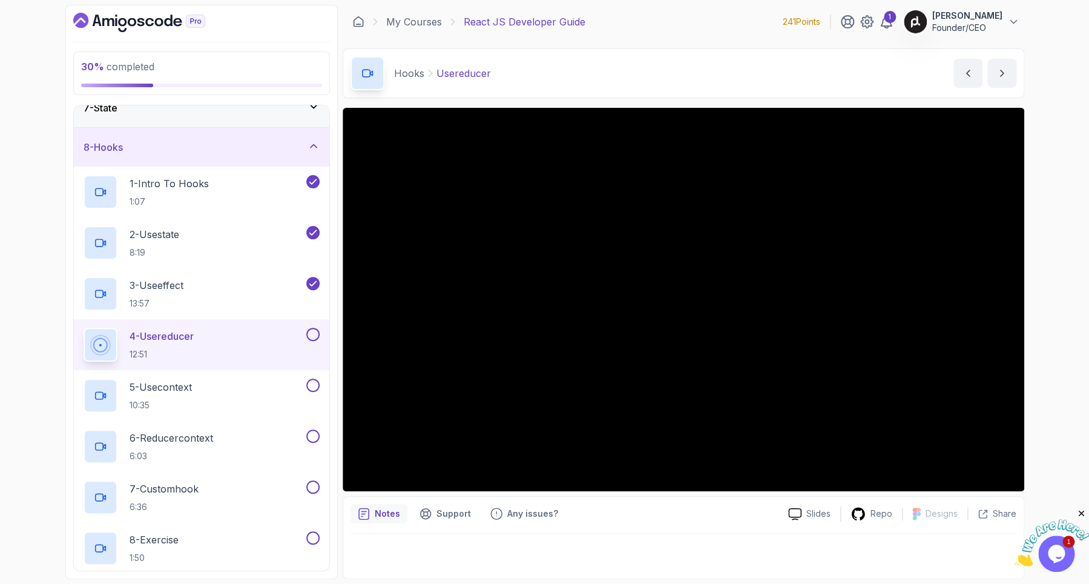
scroll to position [267, 0]
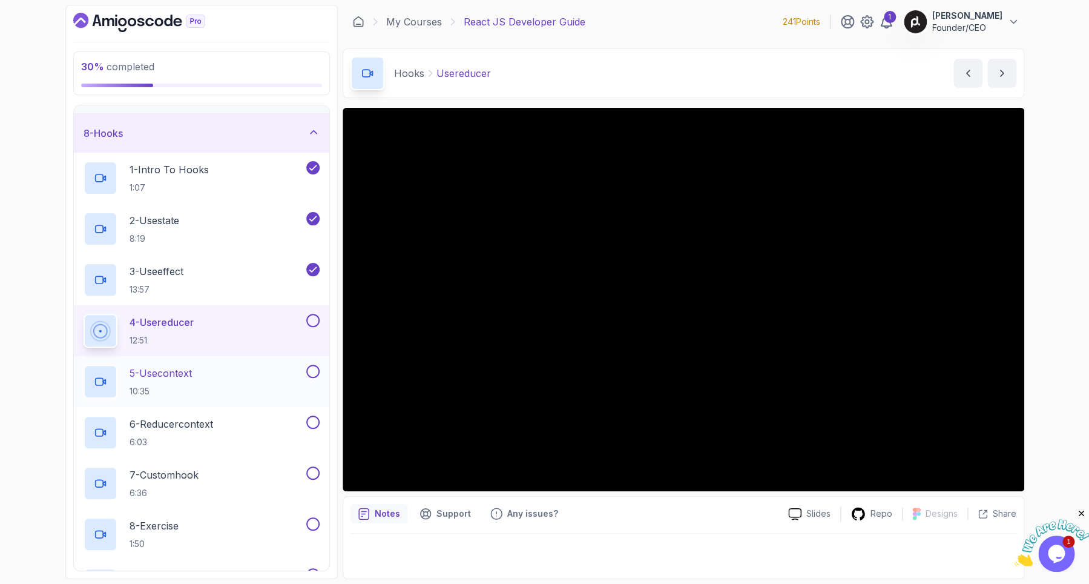
click at [214, 379] on div "5 - Usecontext 10:35" at bounding box center [194, 382] width 220 height 34
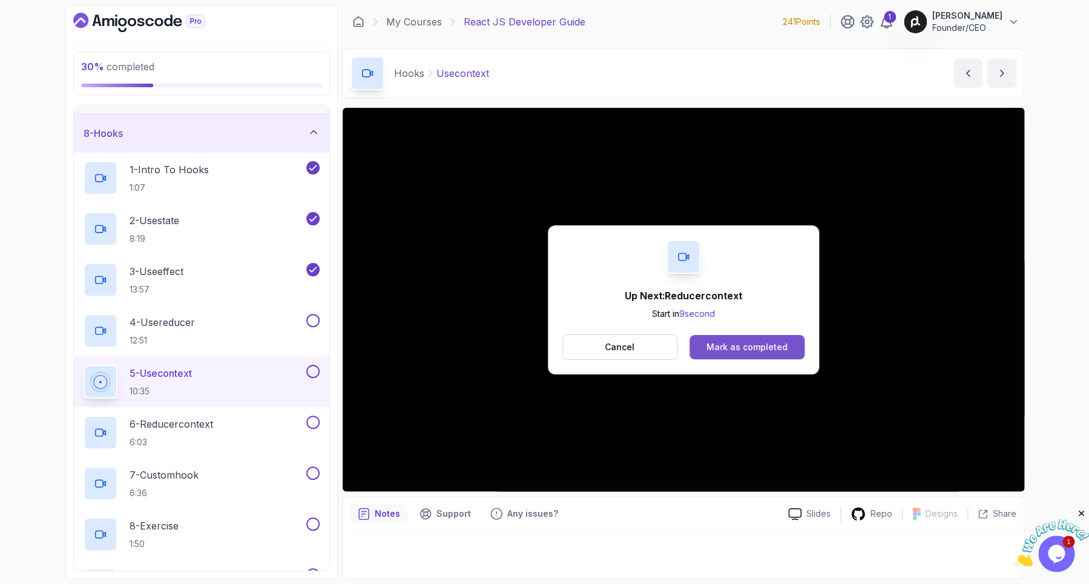
click at [753, 348] on div "Mark as completed" at bounding box center [747, 347] width 81 height 12
